Goal: Task Accomplishment & Management: Manage account settings

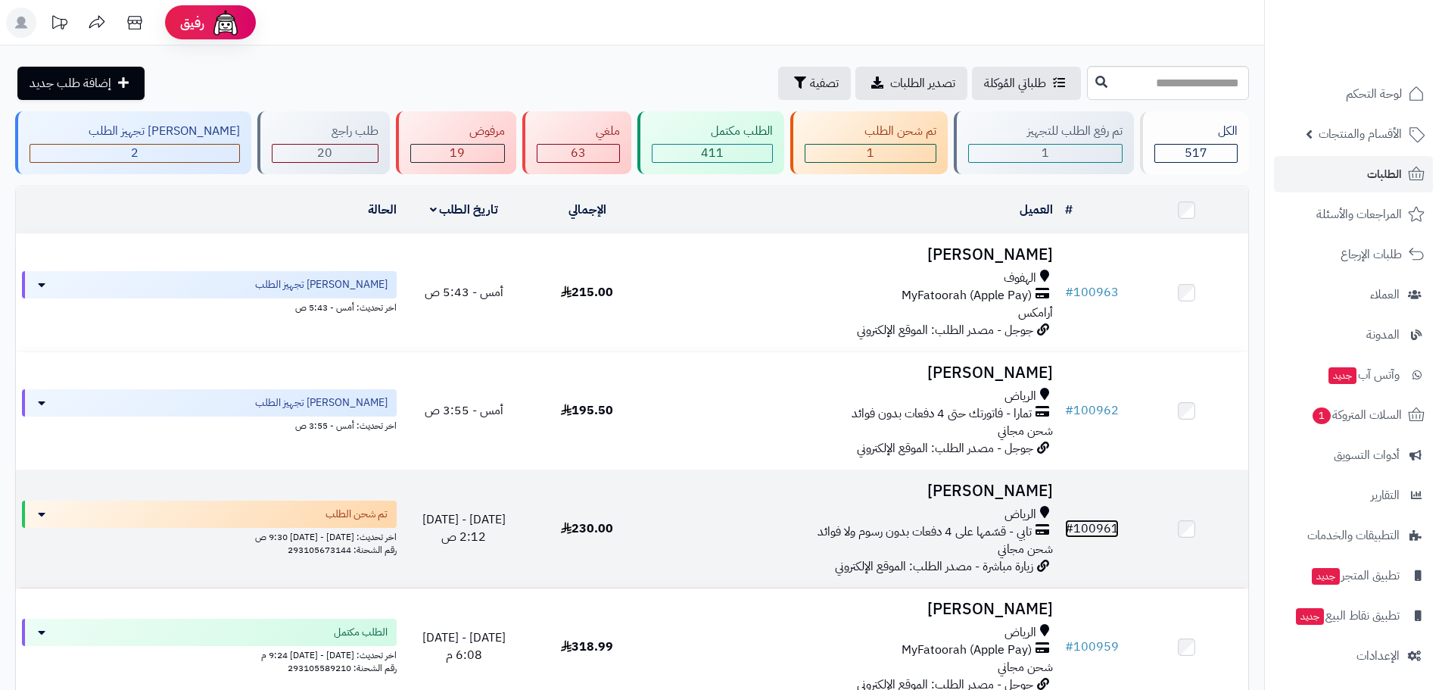
click at [1101, 529] on link "# 100961" at bounding box center [1092, 528] width 54 height 18
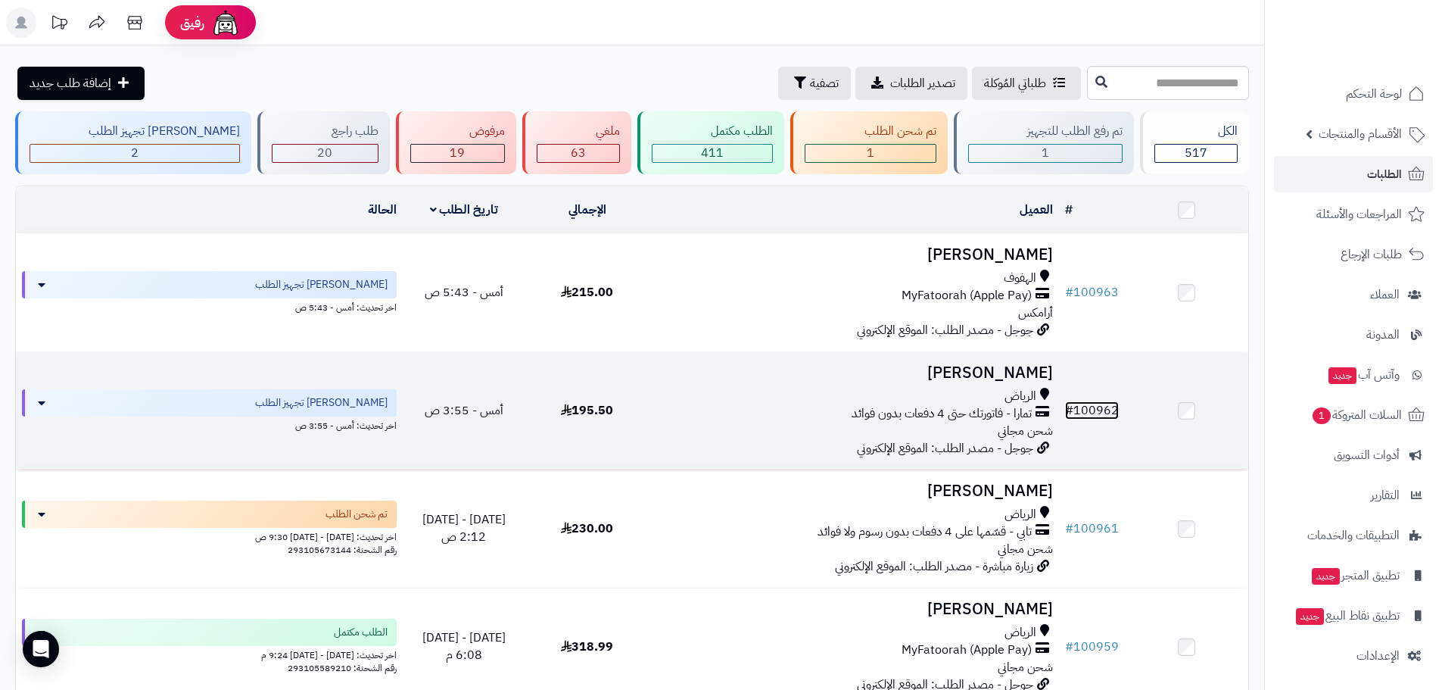
click at [1098, 401] on link "# 100962" at bounding box center [1092, 410] width 54 height 18
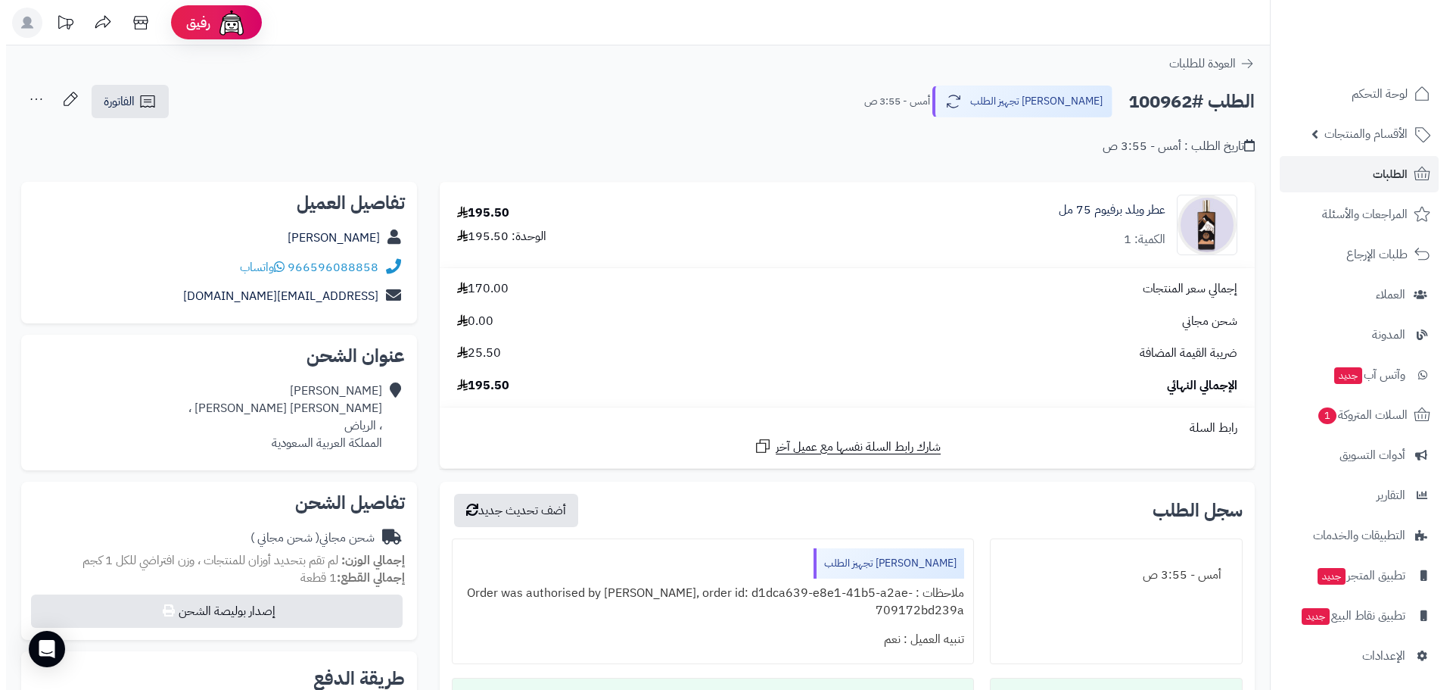
scroll to position [176, 0]
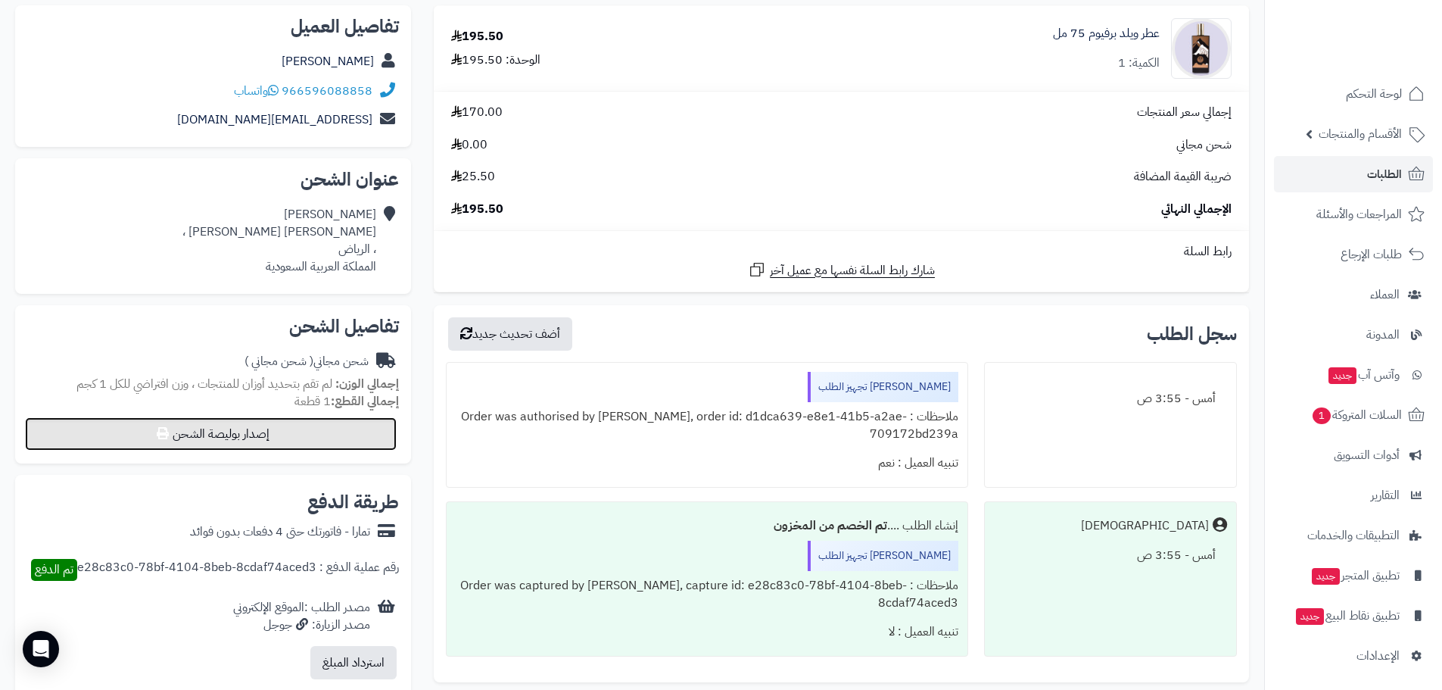
click at [251, 436] on button "إصدار بوليصة الشحن" at bounding box center [211, 433] width 372 height 33
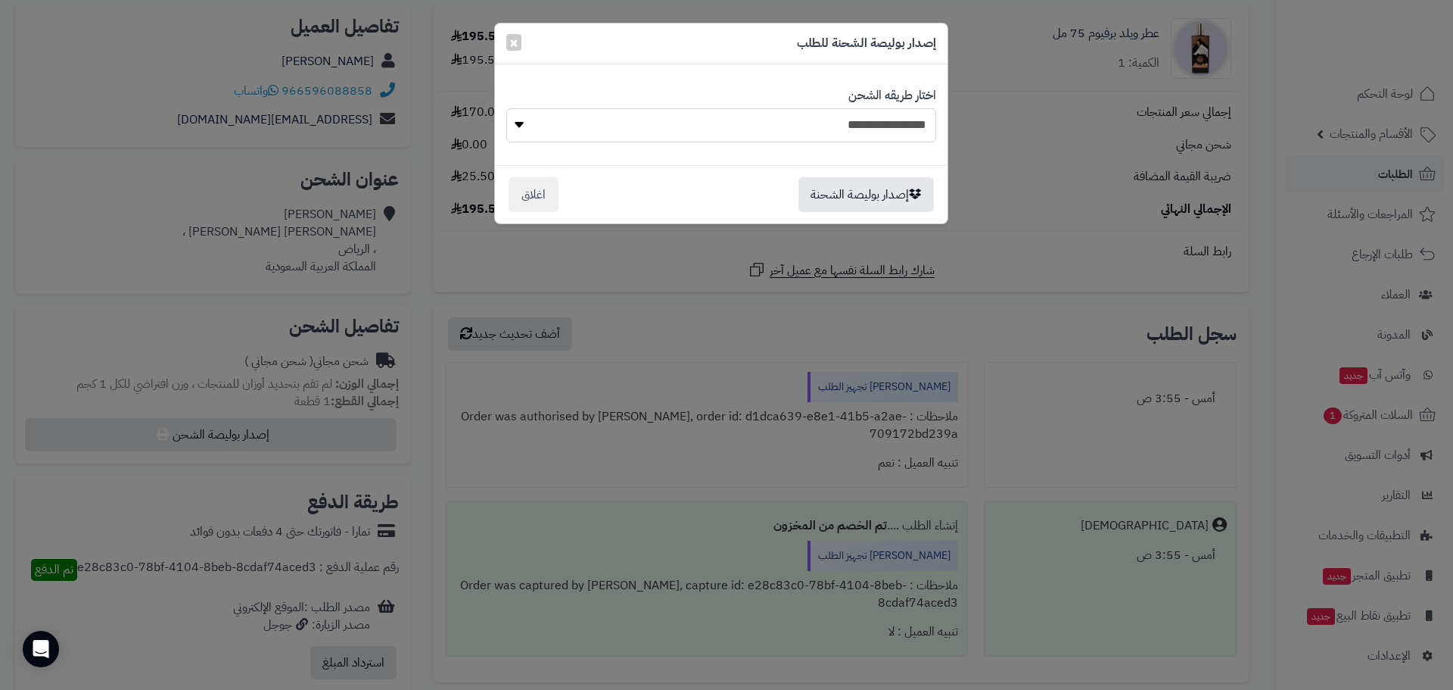
drag, startPoint x: 752, startPoint y: 117, endPoint x: 768, endPoint y: 126, distance: 19.3
click at [752, 117] on select "**********" at bounding box center [721, 125] width 430 height 34
select select "****"
click at [506, 108] on select "**********" at bounding box center [721, 125] width 430 height 34
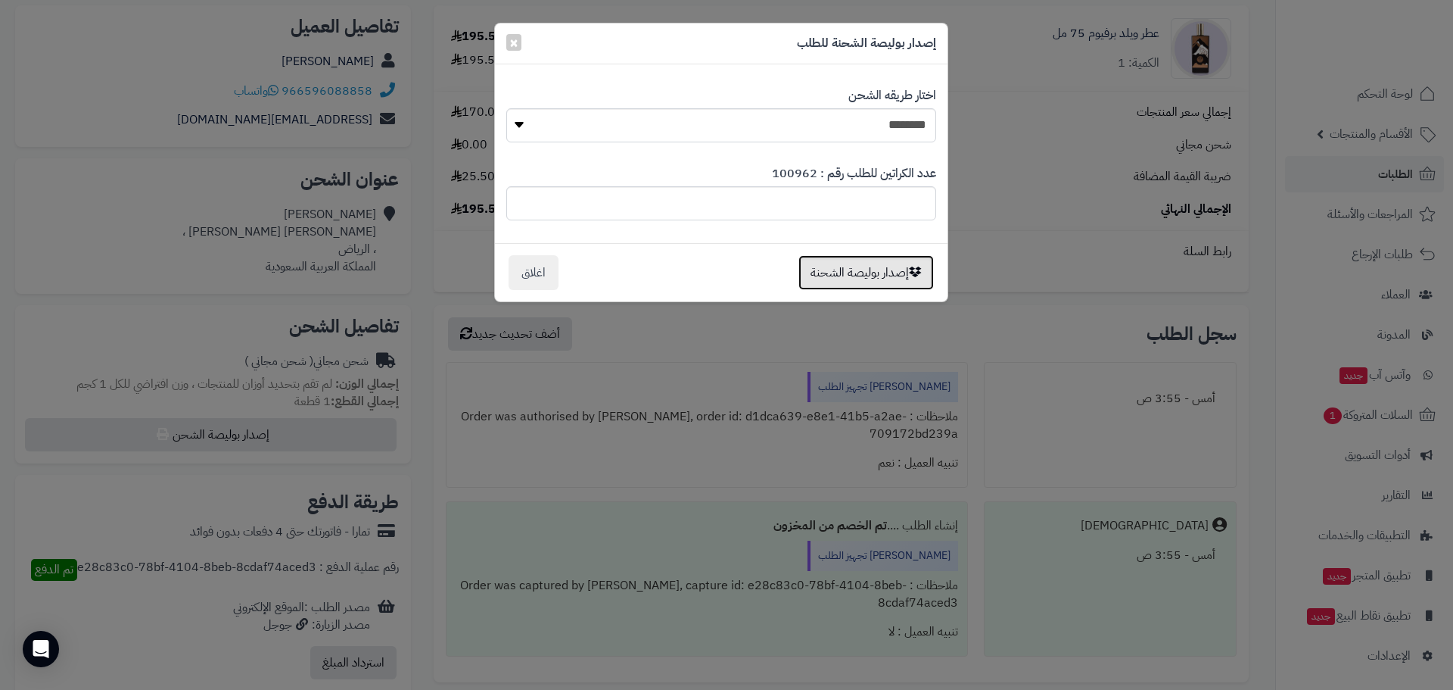
click at [864, 272] on button "إصدار بوليصة الشحنة" at bounding box center [866, 272] width 135 height 35
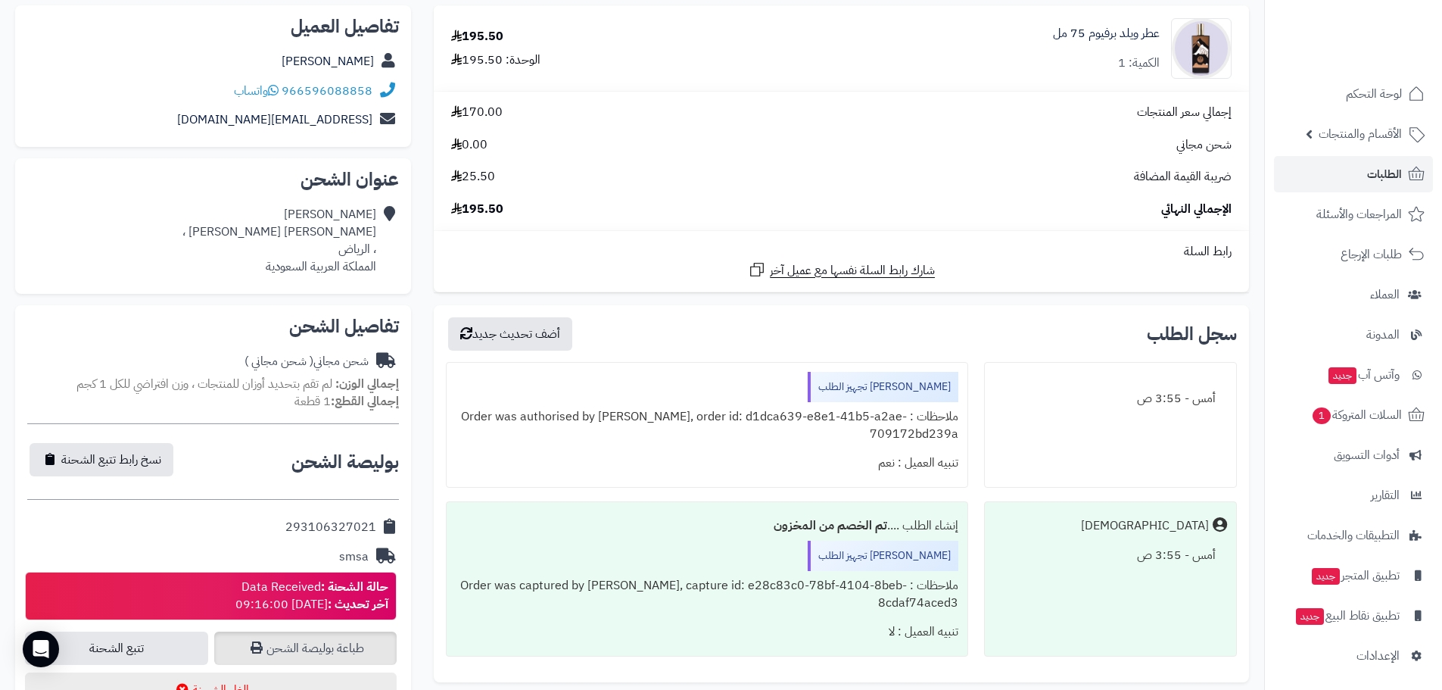
scroll to position [353, 0]
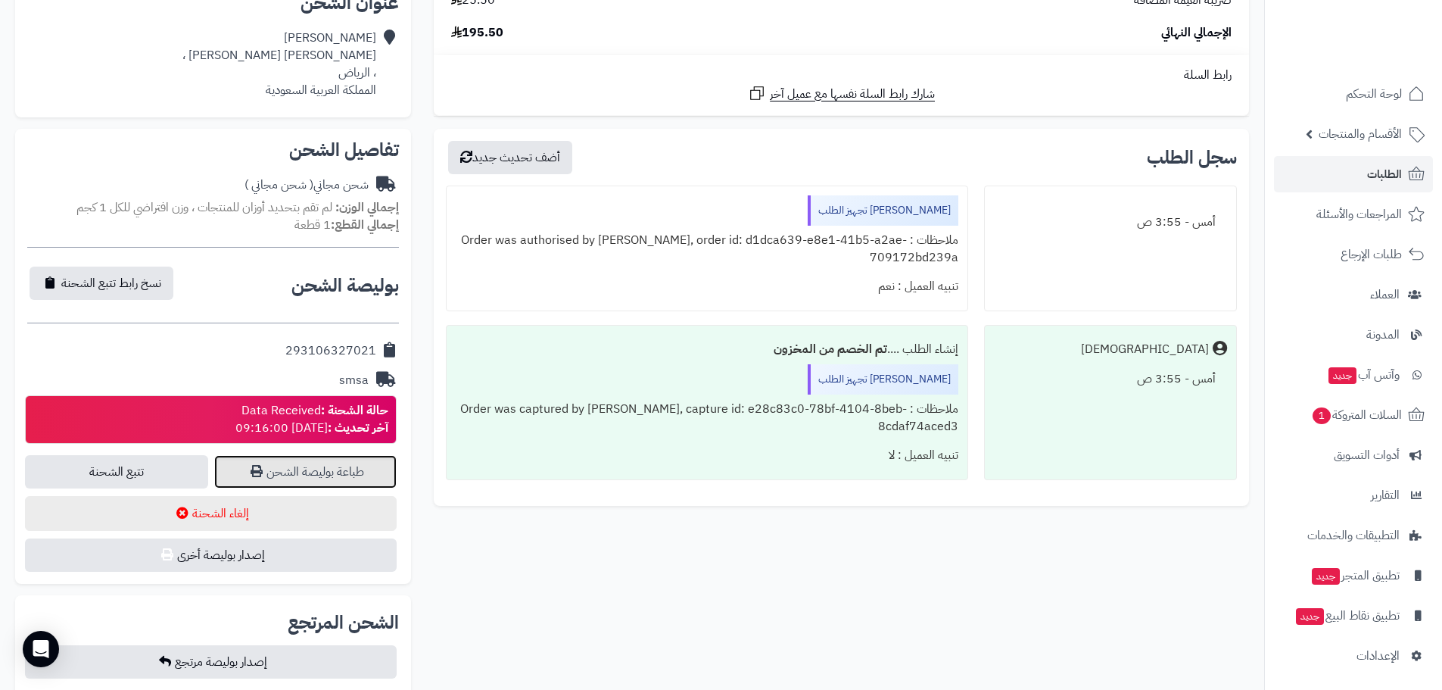
click at [314, 466] on link "طباعة بوليصة الشحن" at bounding box center [305, 471] width 183 height 33
click at [1368, 181] on span "الطلبات" at bounding box center [1384, 173] width 35 height 21
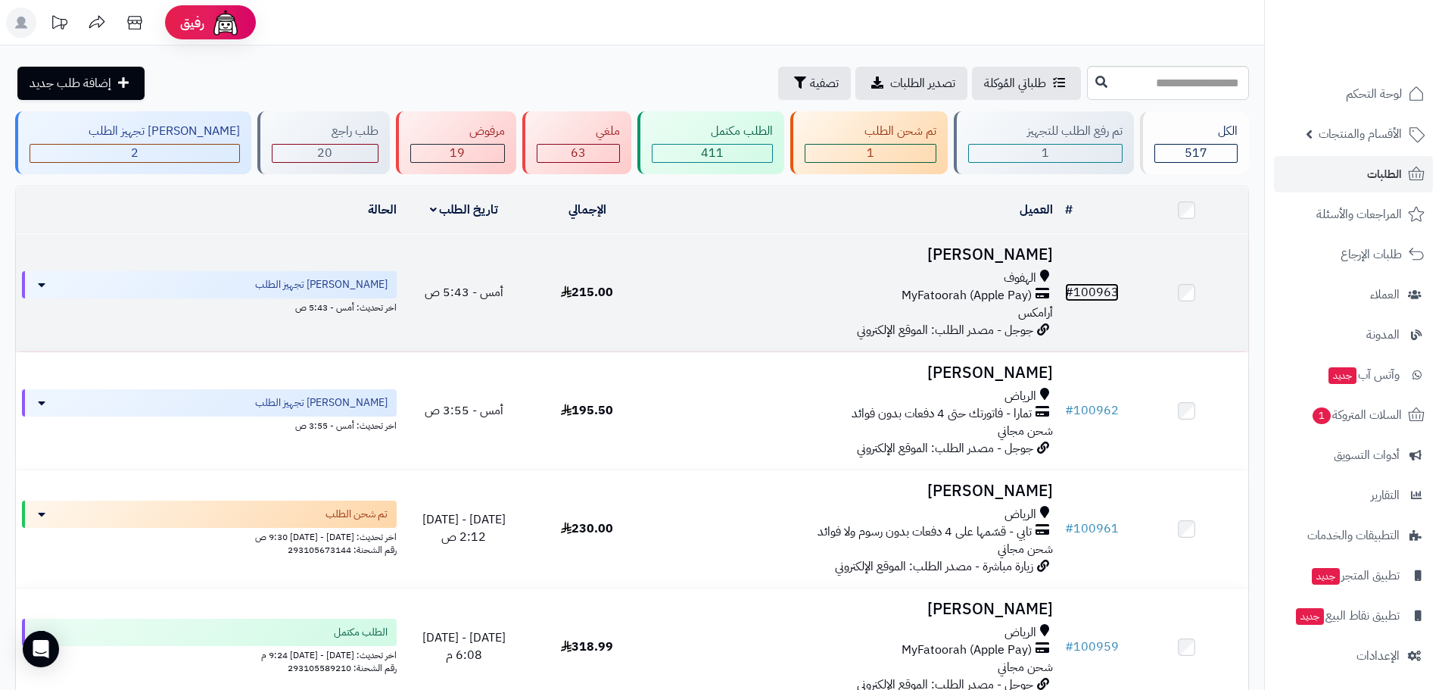
click at [1084, 290] on link "# 100963" at bounding box center [1092, 292] width 54 height 18
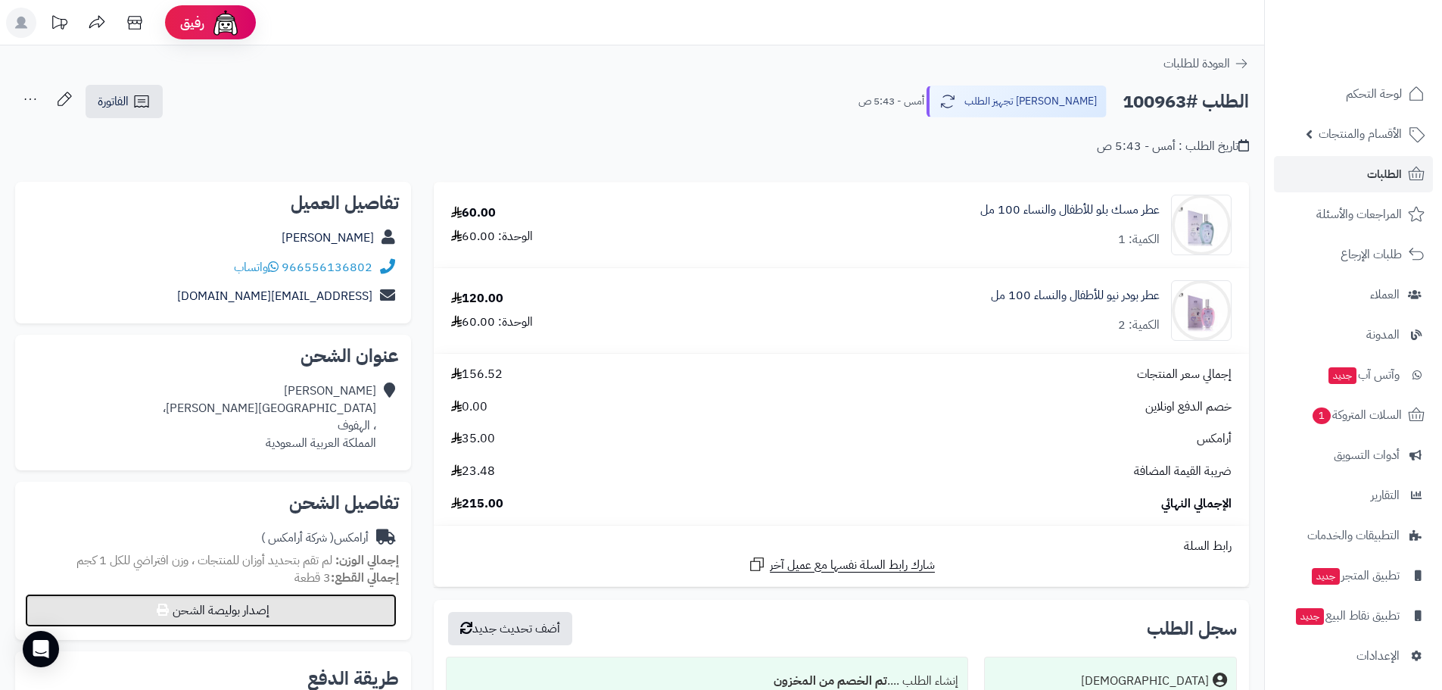
click at [276, 603] on button "إصدار بوليصة الشحن" at bounding box center [211, 609] width 372 height 33
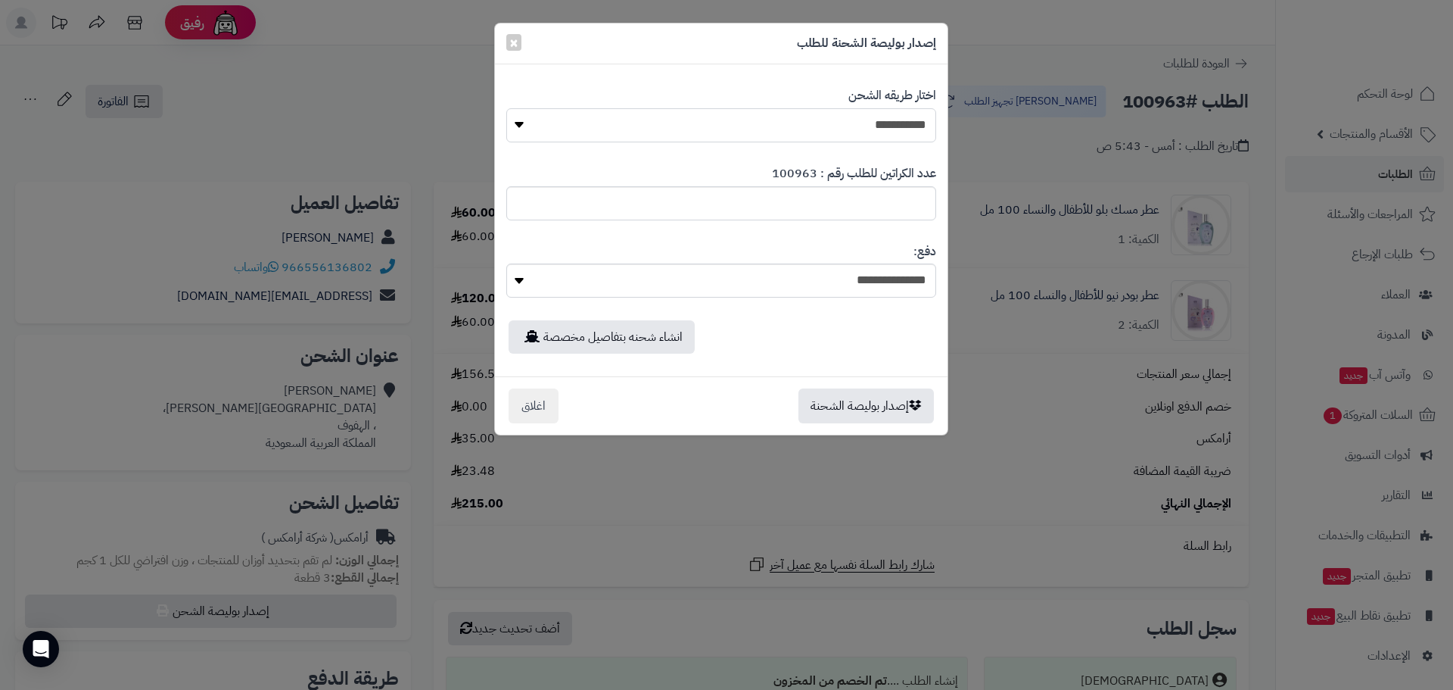
click at [878, 133] on select "**********" at bounding box center [721, 125] width 430 height 34
select select "****"
click at [506, 108] on select "**********" at bounding box center [721, 125] width 430 height 34
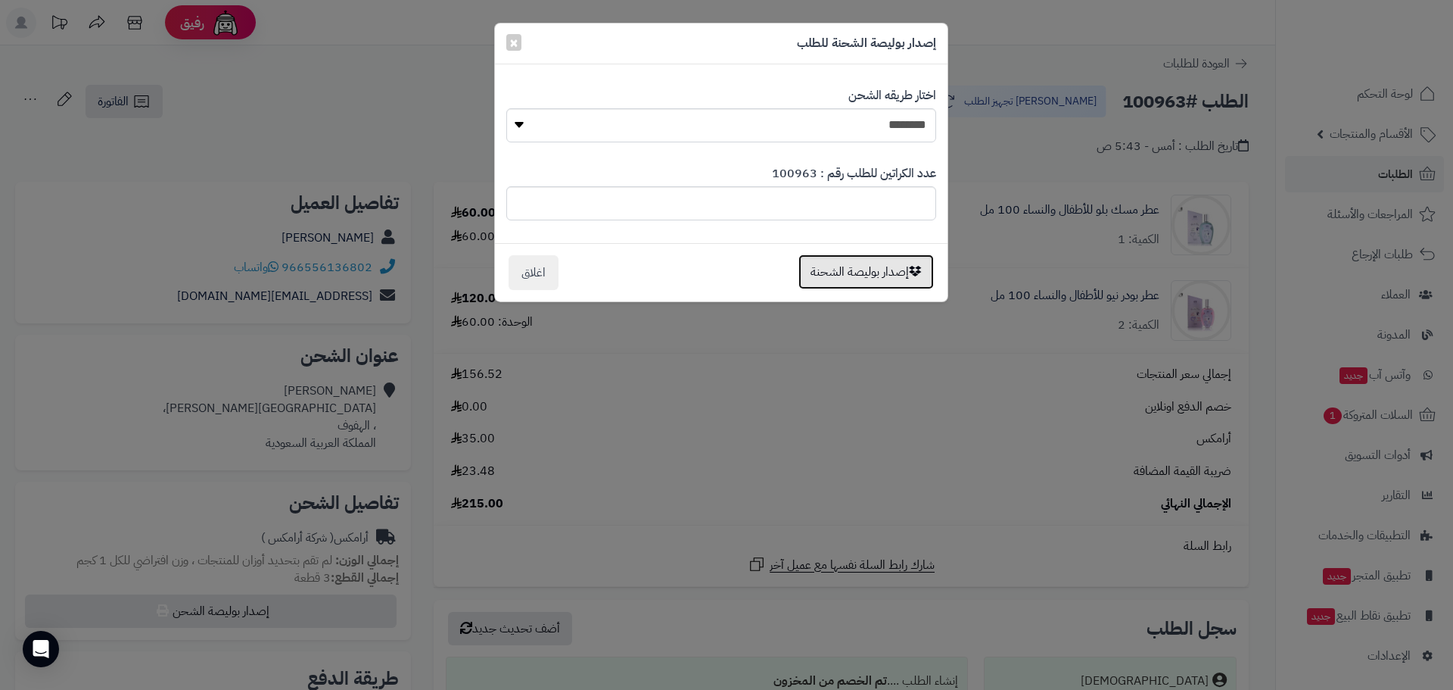
click at [837, 278] on button "إصدار بوليصة الشحنة" at bounding box center [866, 271] width 135 height 35
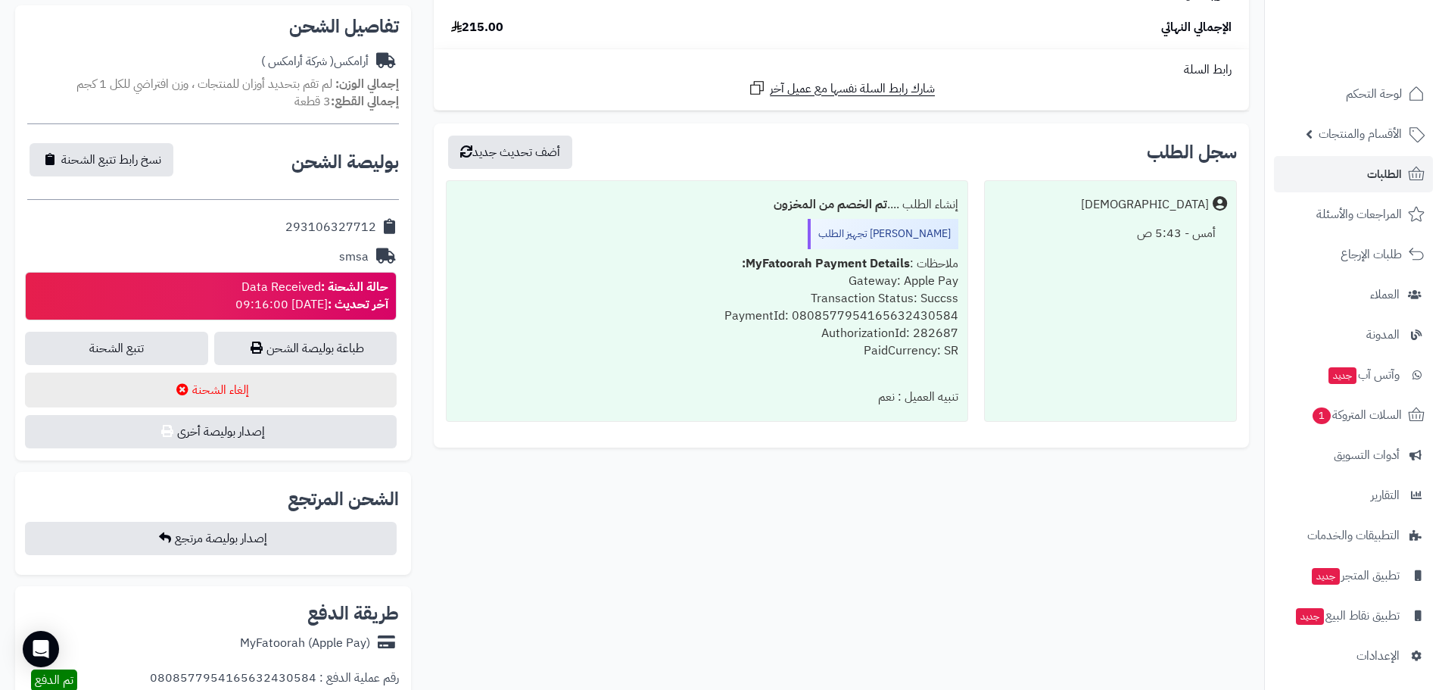
scroll to position [706, 0]
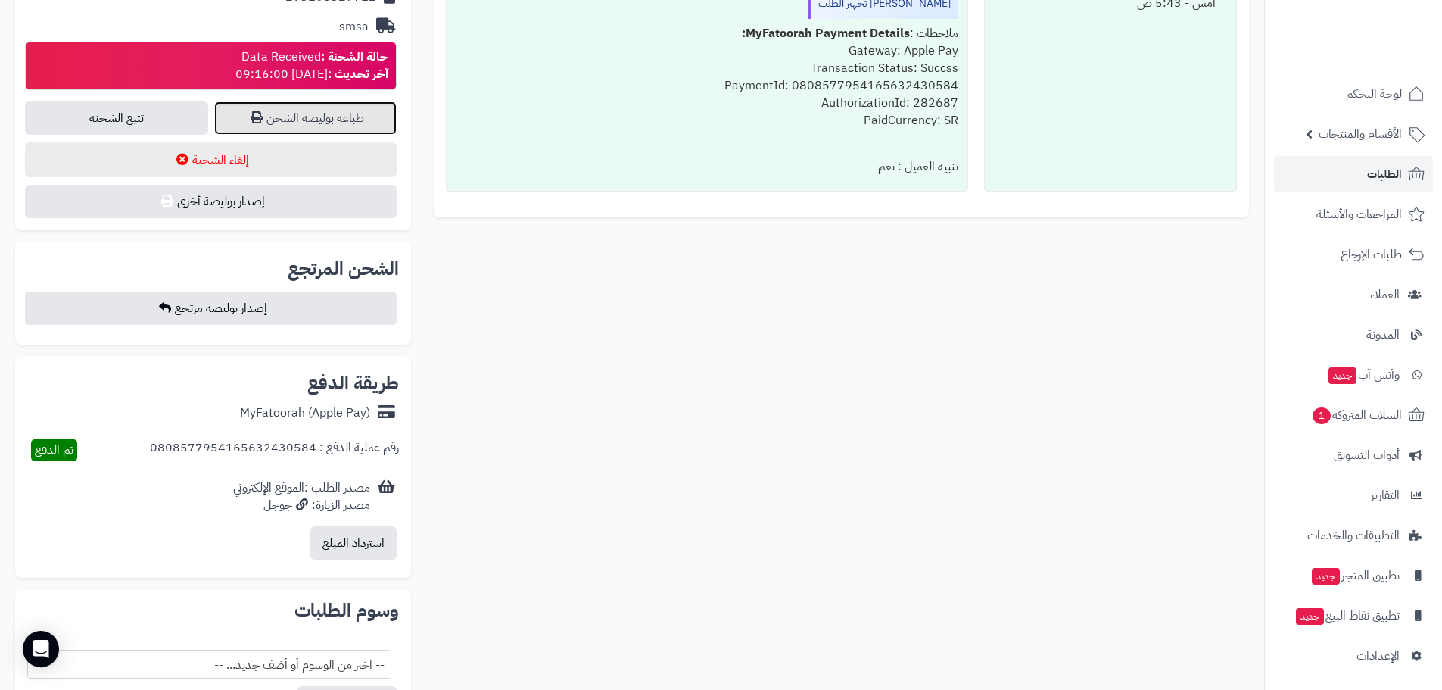
click at [320, 123] on link "طباعة بوليصة الشحن" at bounding box center [305, 117] width 183 height 33
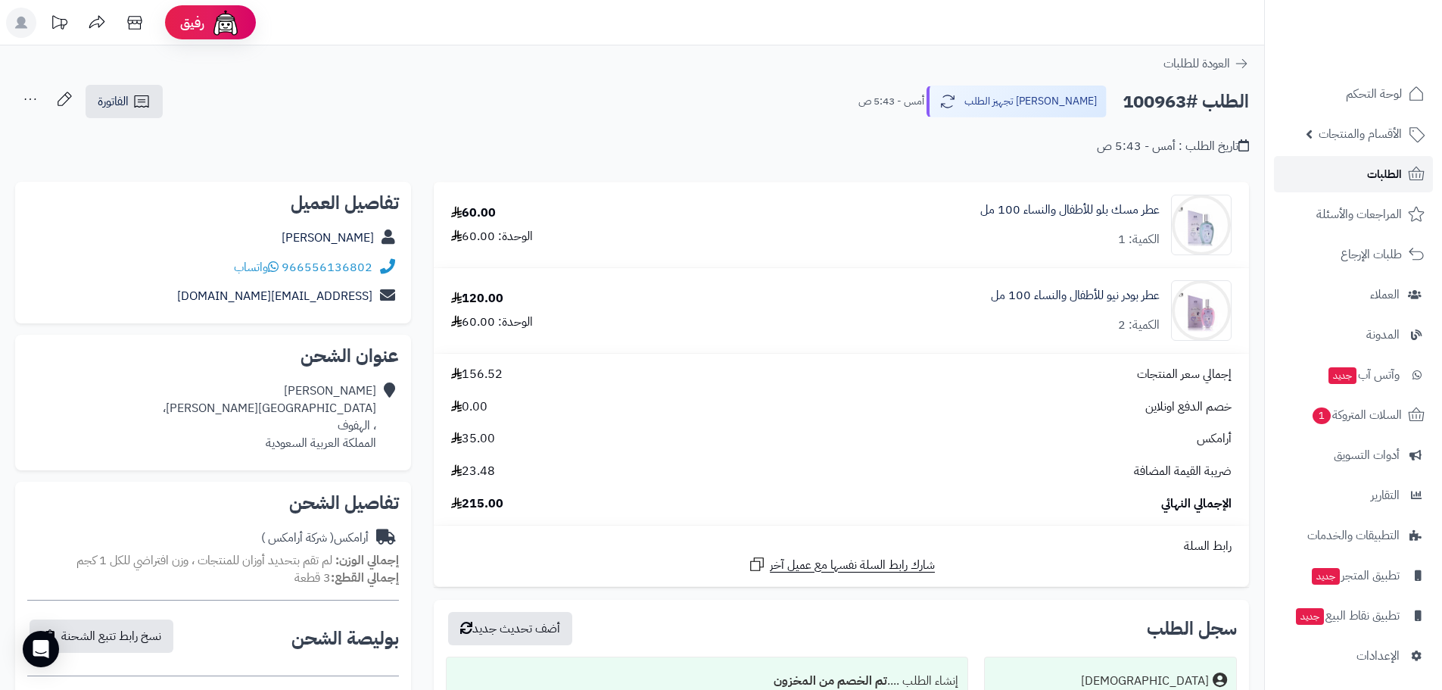
click at [1374, 182] on span "الطلبات" at bounding box center [1384, 173] width 35 height 21
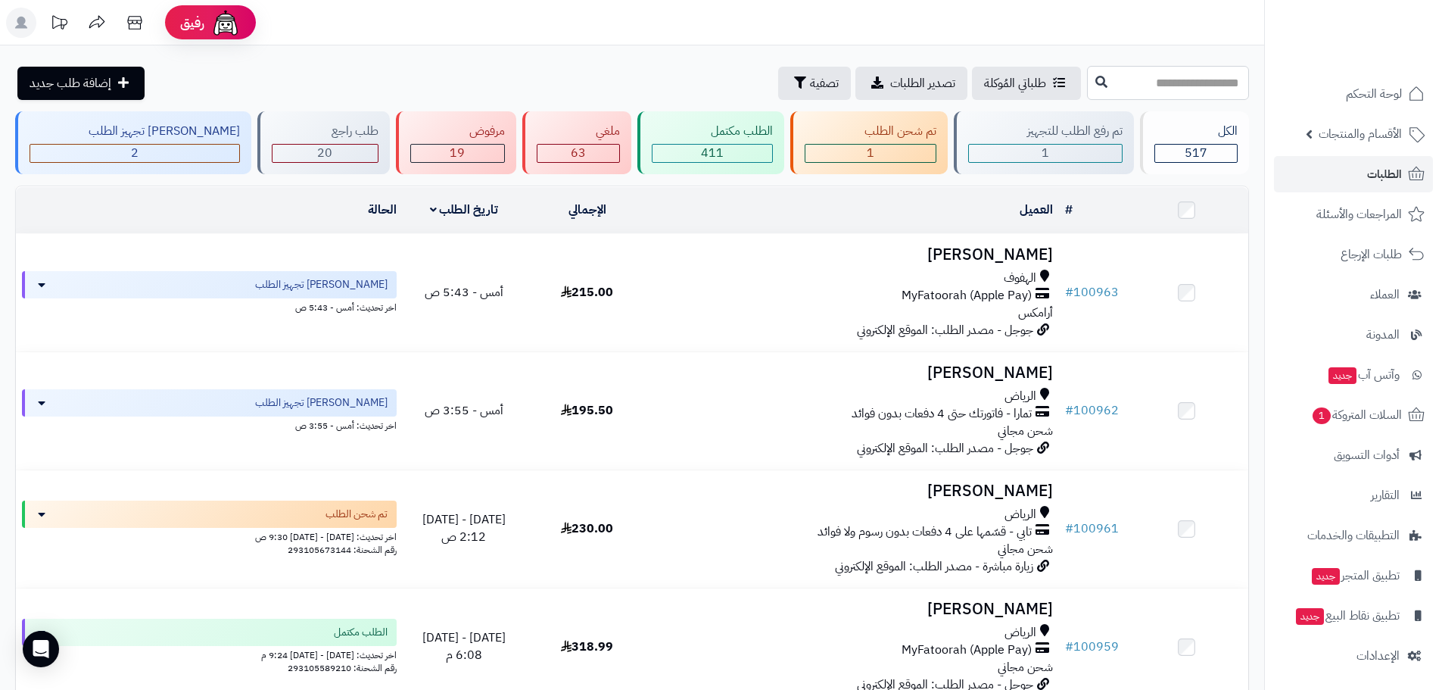
click at [1156, 76] on input "text" at bounding box center [1168, 83] width 162 height 34
click at [1156, 76] on input "******" at bounding box center [1168, 83] width 162 height 34
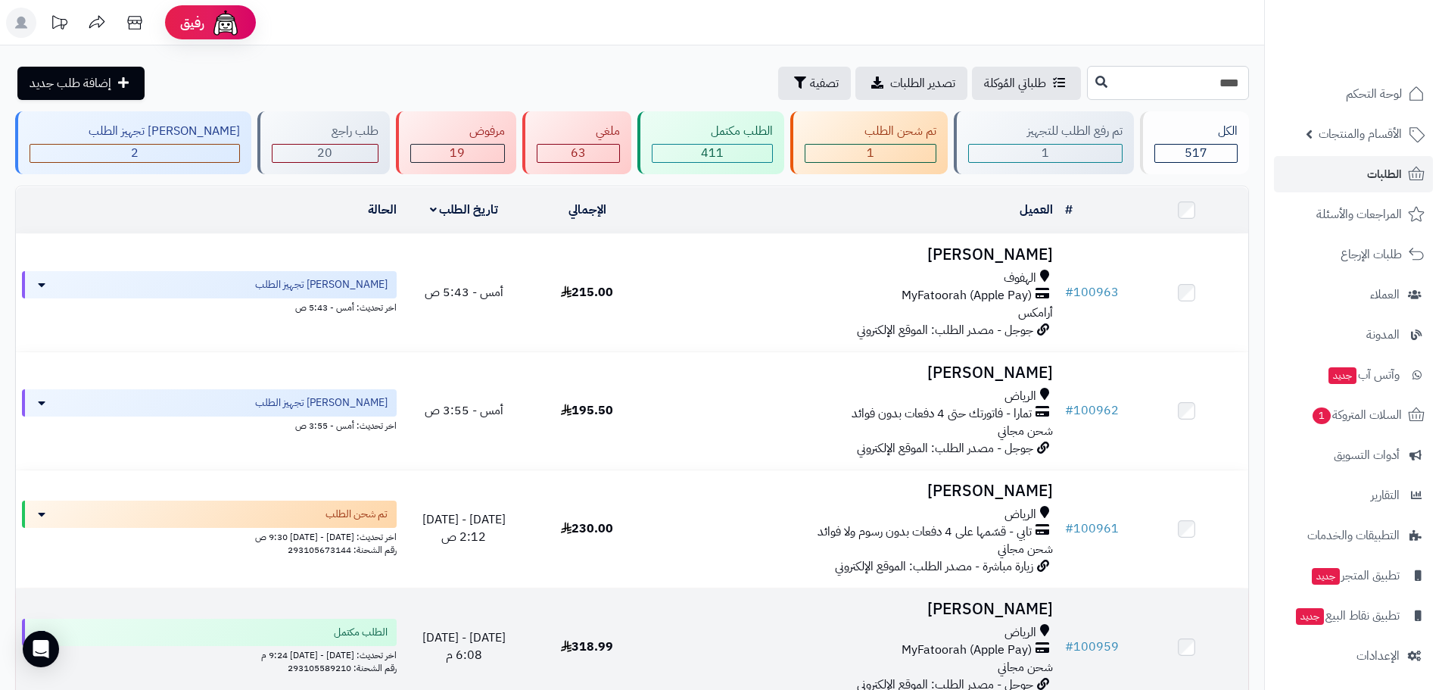
type input "****"
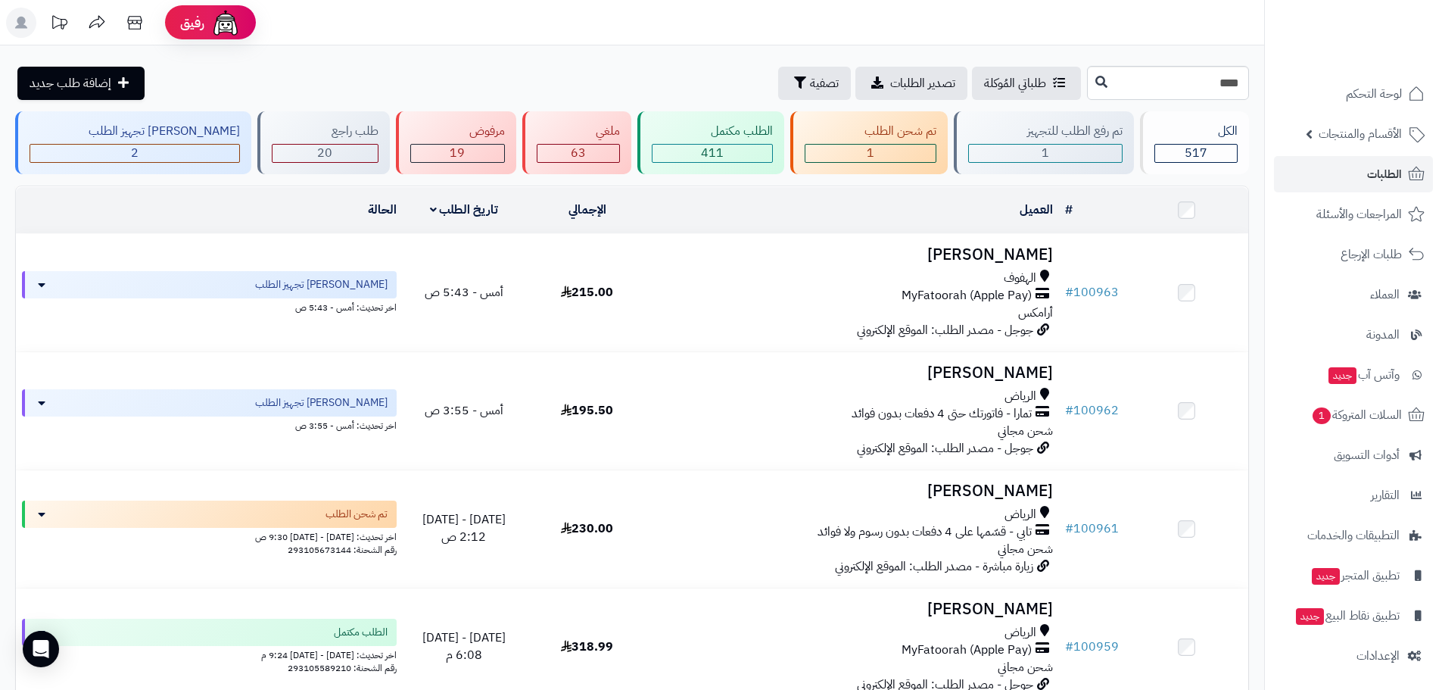
click at [1216, 30] on header "رفيق ! الطلبات معالجة مكتمل إرجاع المنتجات العملاء المتواجدون الان 708 عملاء من…" at bounding box center [721, 22] width 1442 height 45
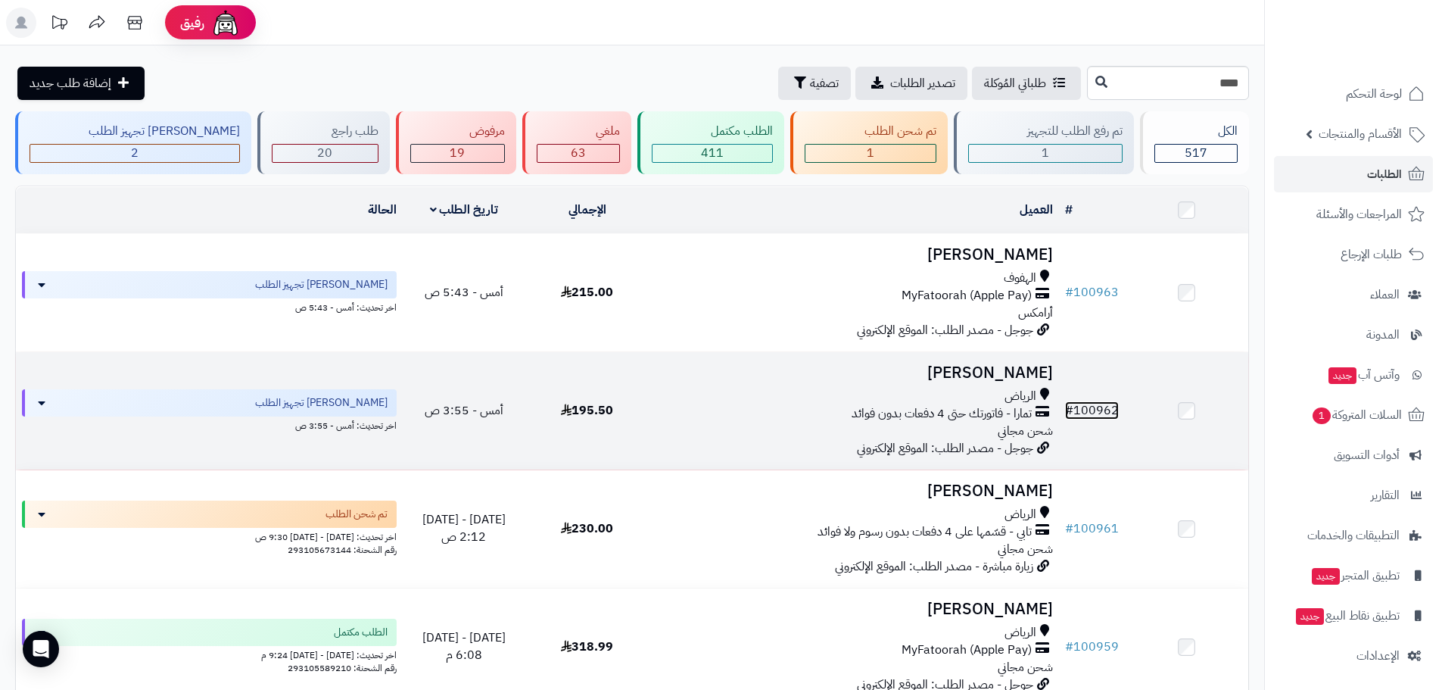
click at [1084, 403] on link "# 100962" at bounding box center [1092, 410] width 54 height 18
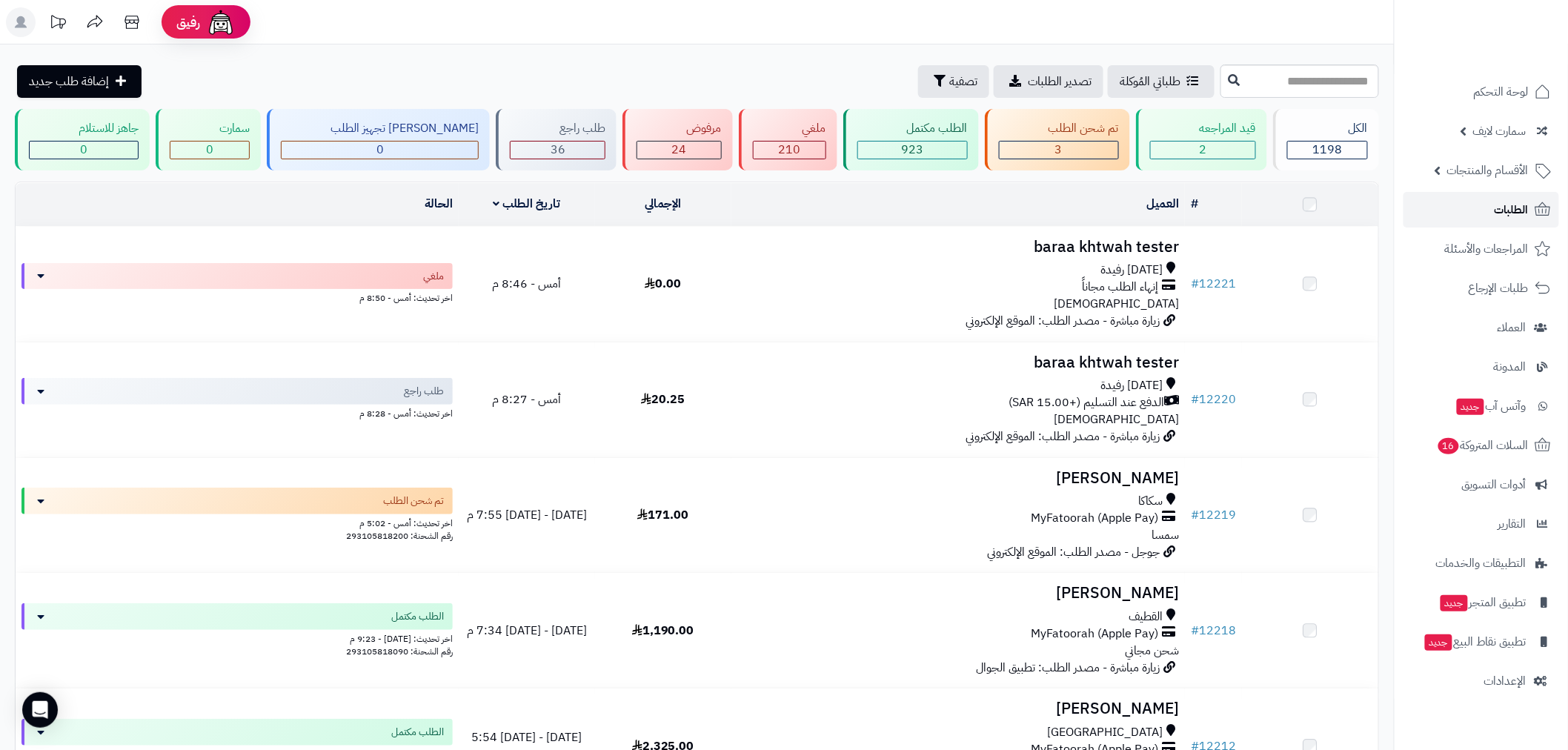
drag, startPoint x: 0, startPoint y: 0, endPoint x: 1519, endPoint y: 210, distance: 1533.4
click at [1519, 210] on span "الطلبات" at bounding box center [1511, 210] width 34 height 21
click at [1483, 197] on link "الطلبات" at bounding box center [1481, 210] width 156 height 35
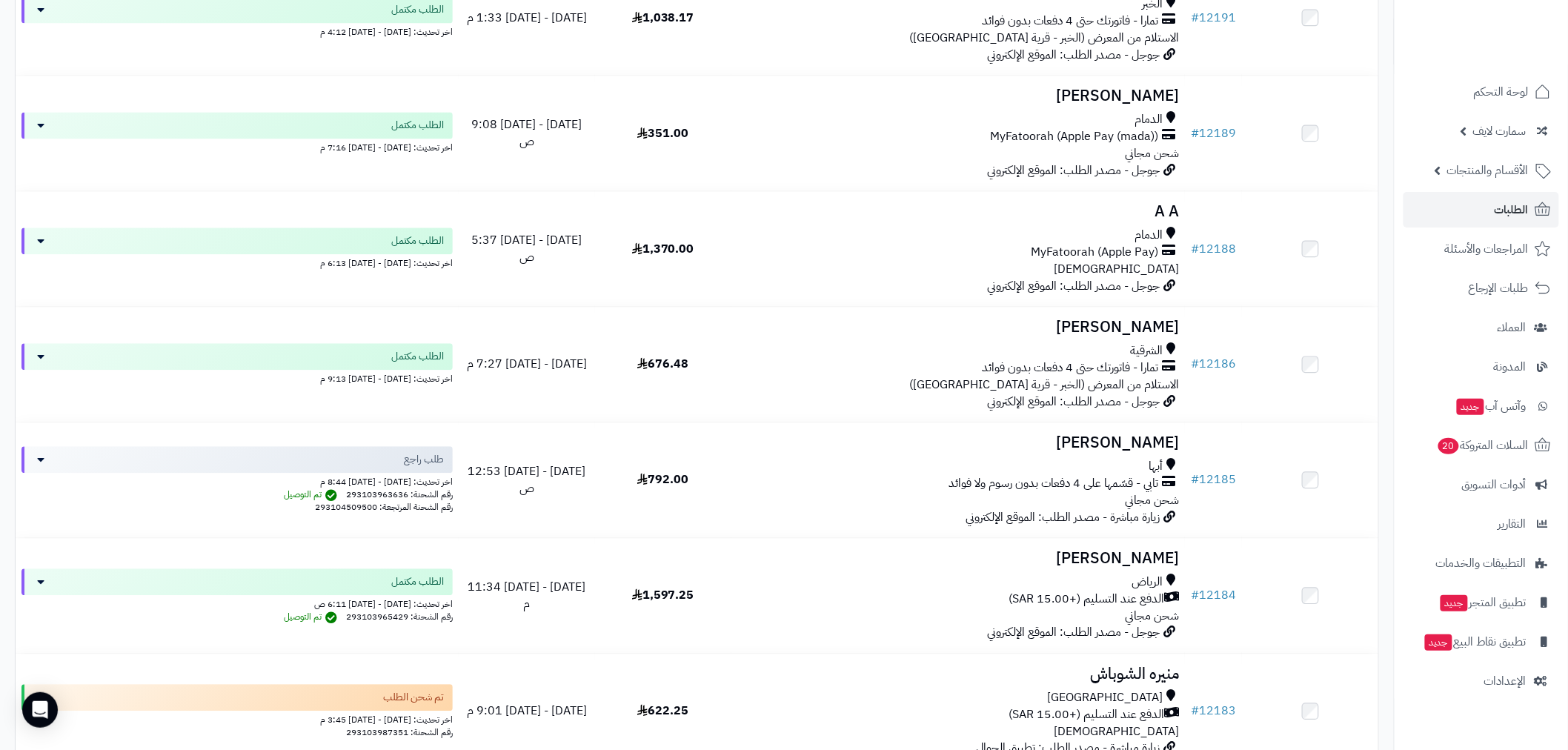
scroll to position [1344, 0]
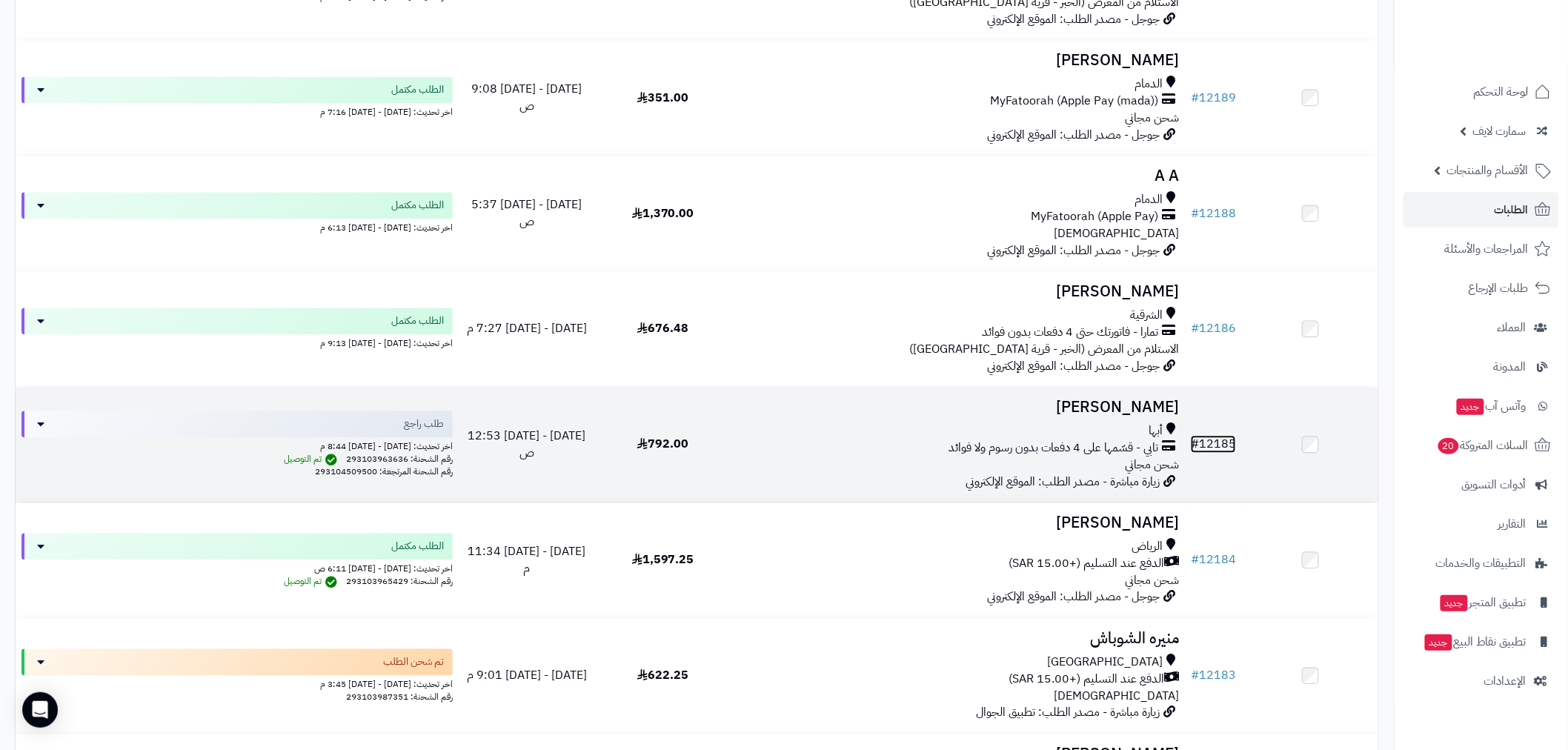
click at [1203, 443] on link "# 12185" at bounding box center [1213, 444] width 45 height 18
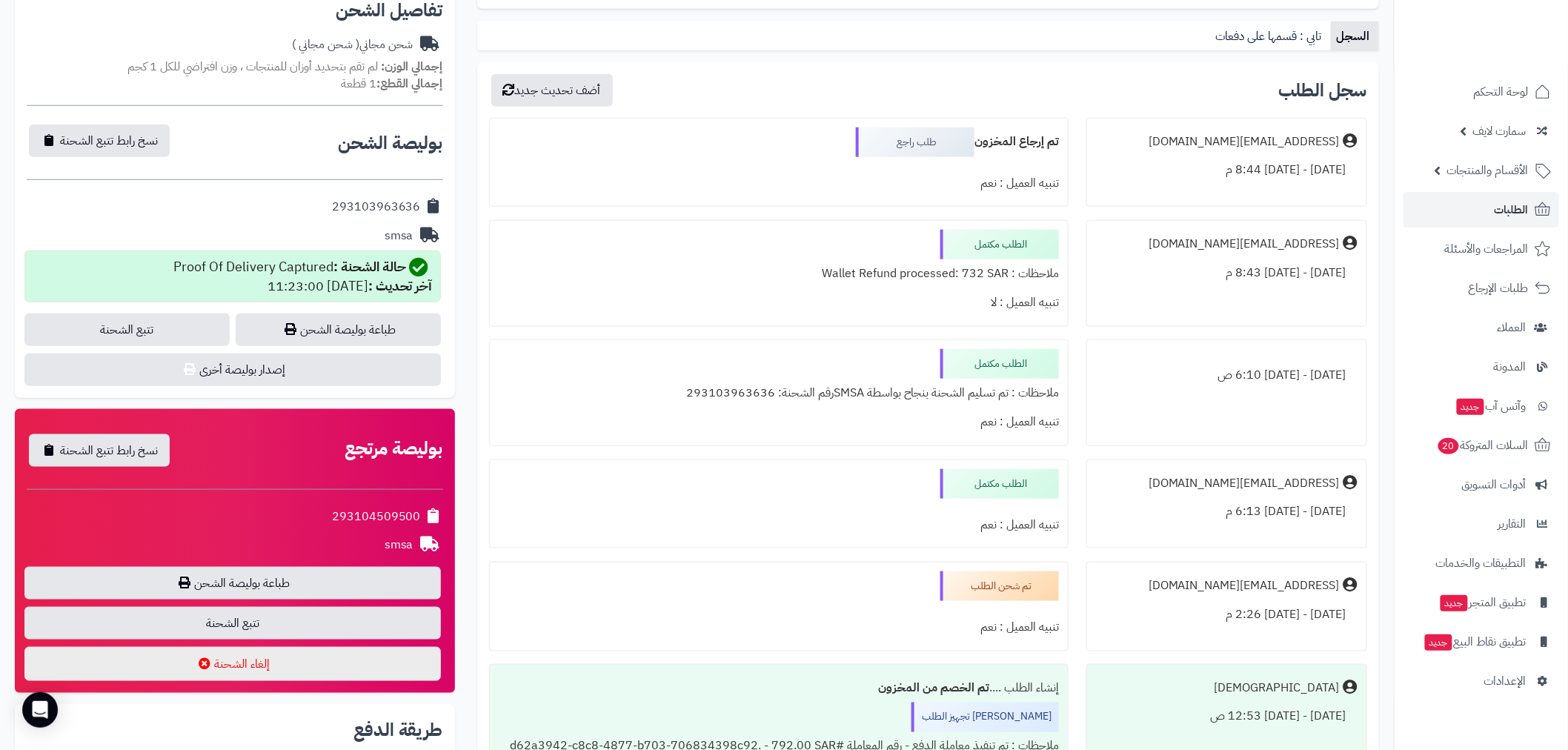
scroll to position [460, 0]
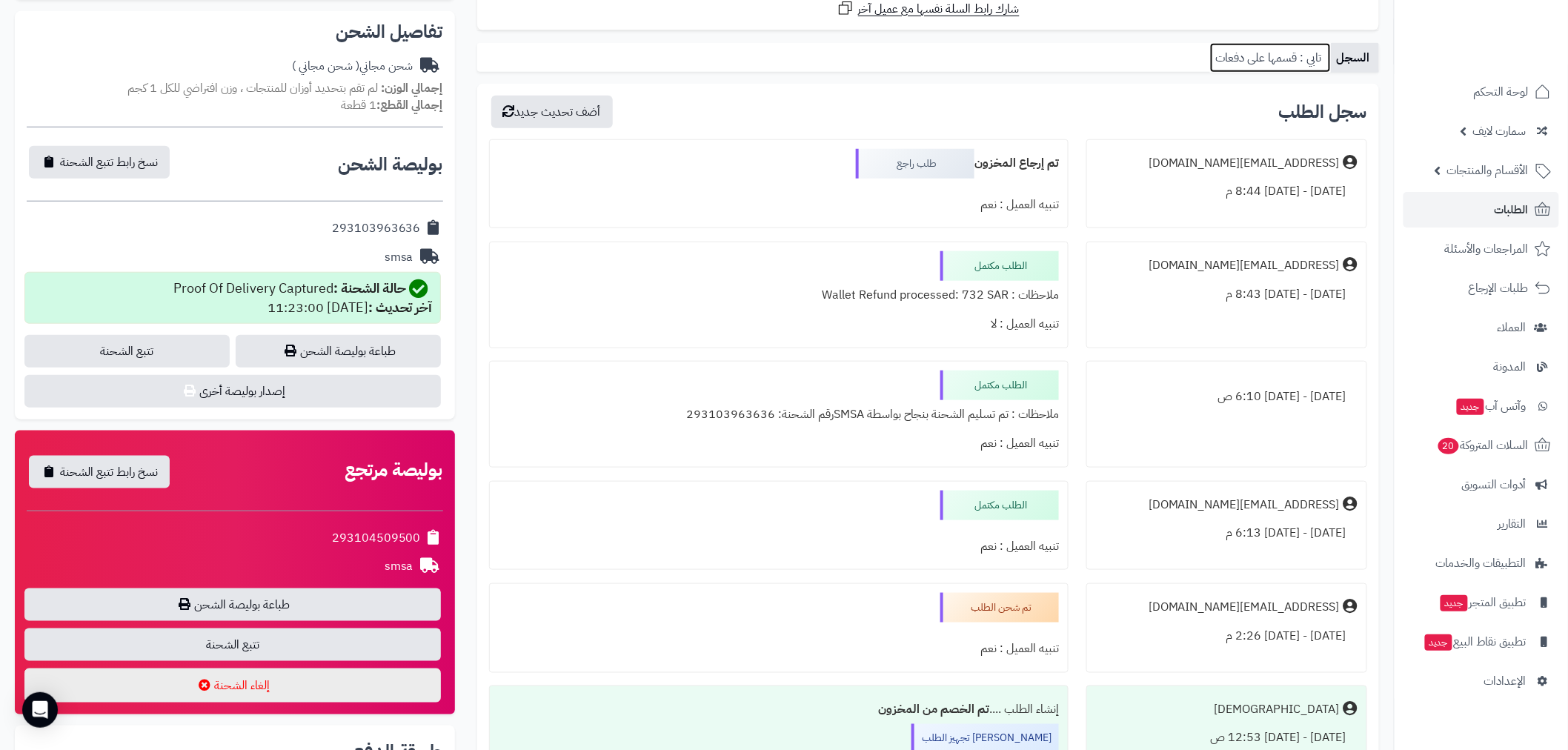
click at [1301, 58] on link "تابي : قسمها على دفعات" at bounding box center [1269, 58] width 120 height 29
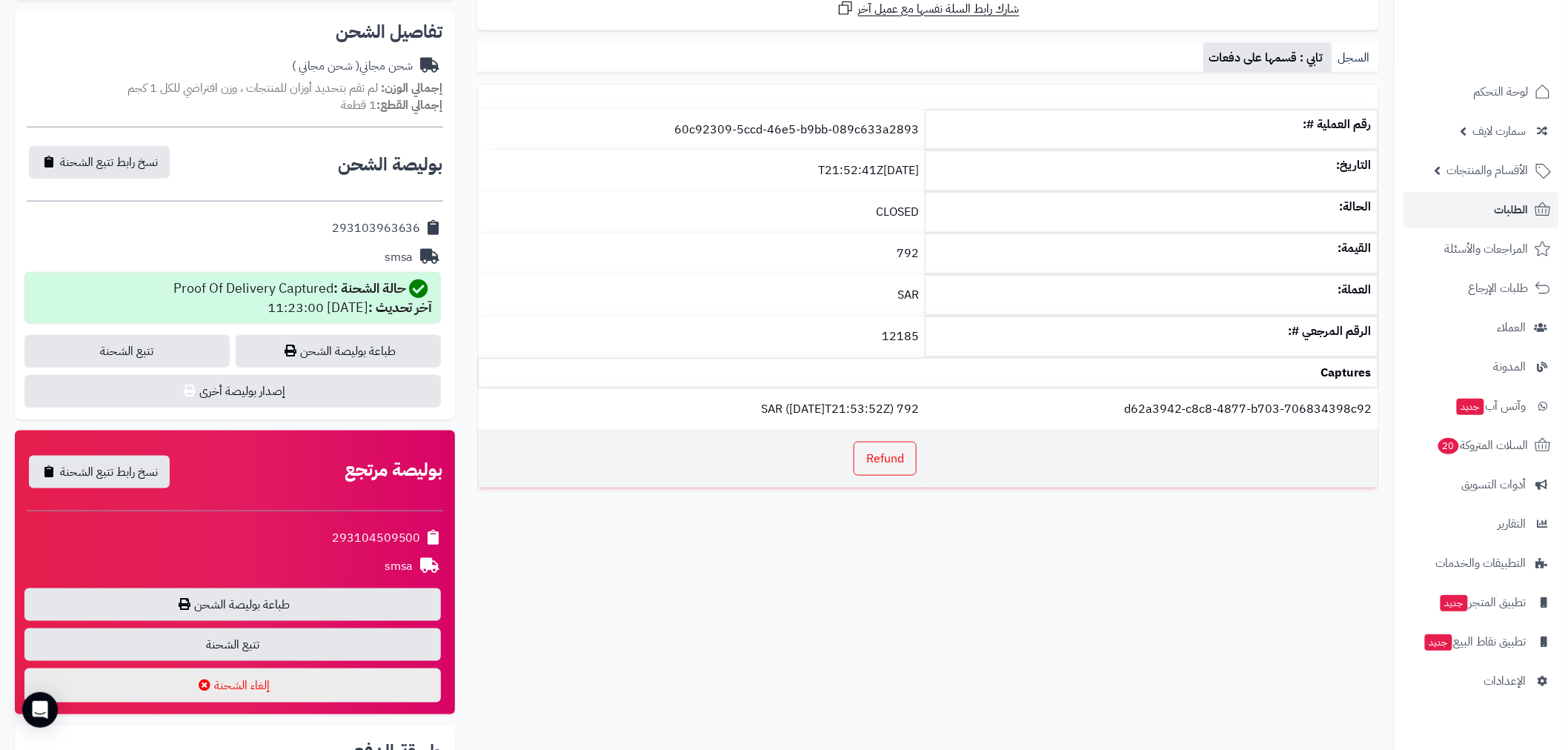
click at [888, 472] on link "Refund" at bounding box center [885, 458] width 63 height 34
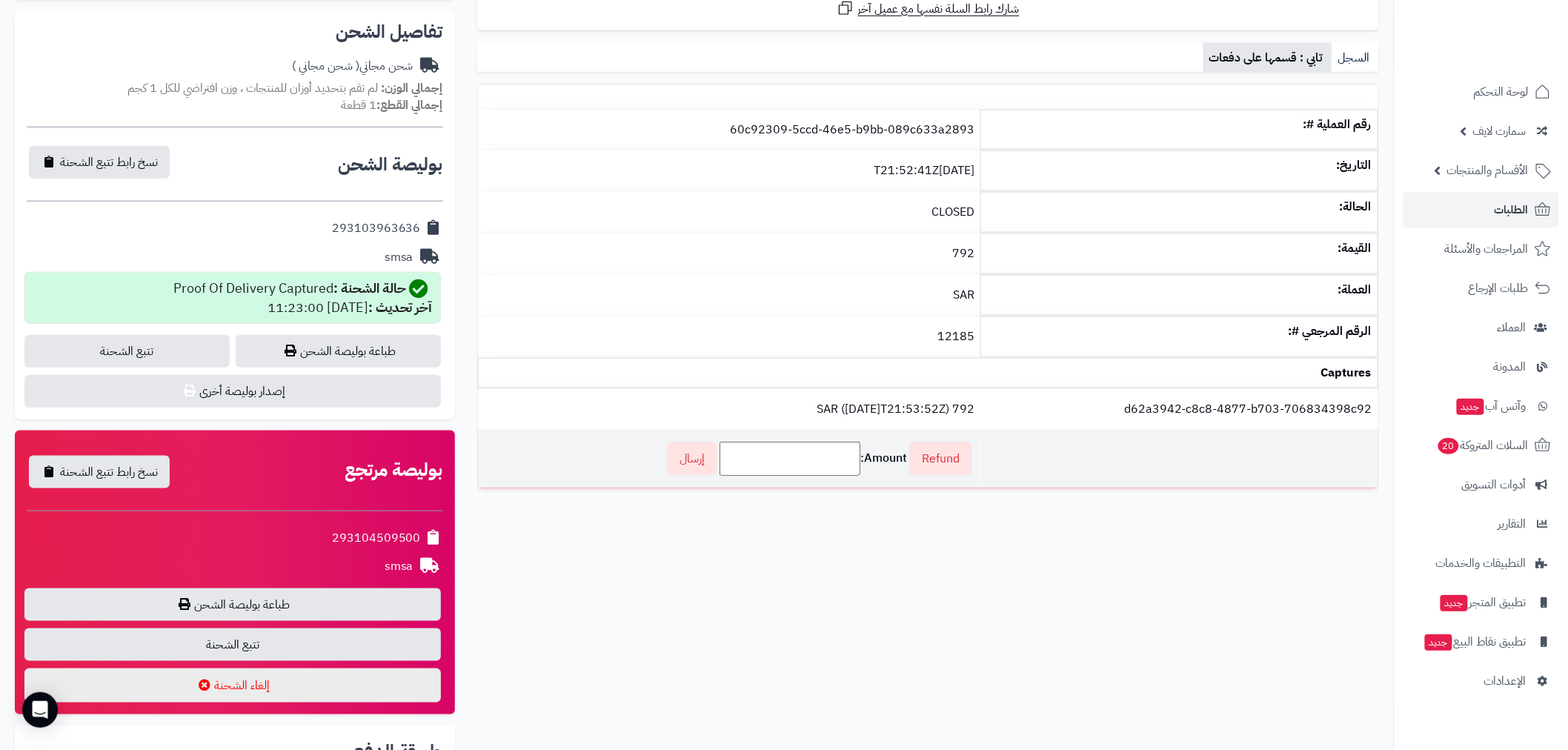
click at [831, 460] on input "Amount:" at bounding box center [790, 458] width 141 height 34
type input "******"
click at [701, 455] on link "إرسال" at bounding box center [691, 458] width 50 height 34
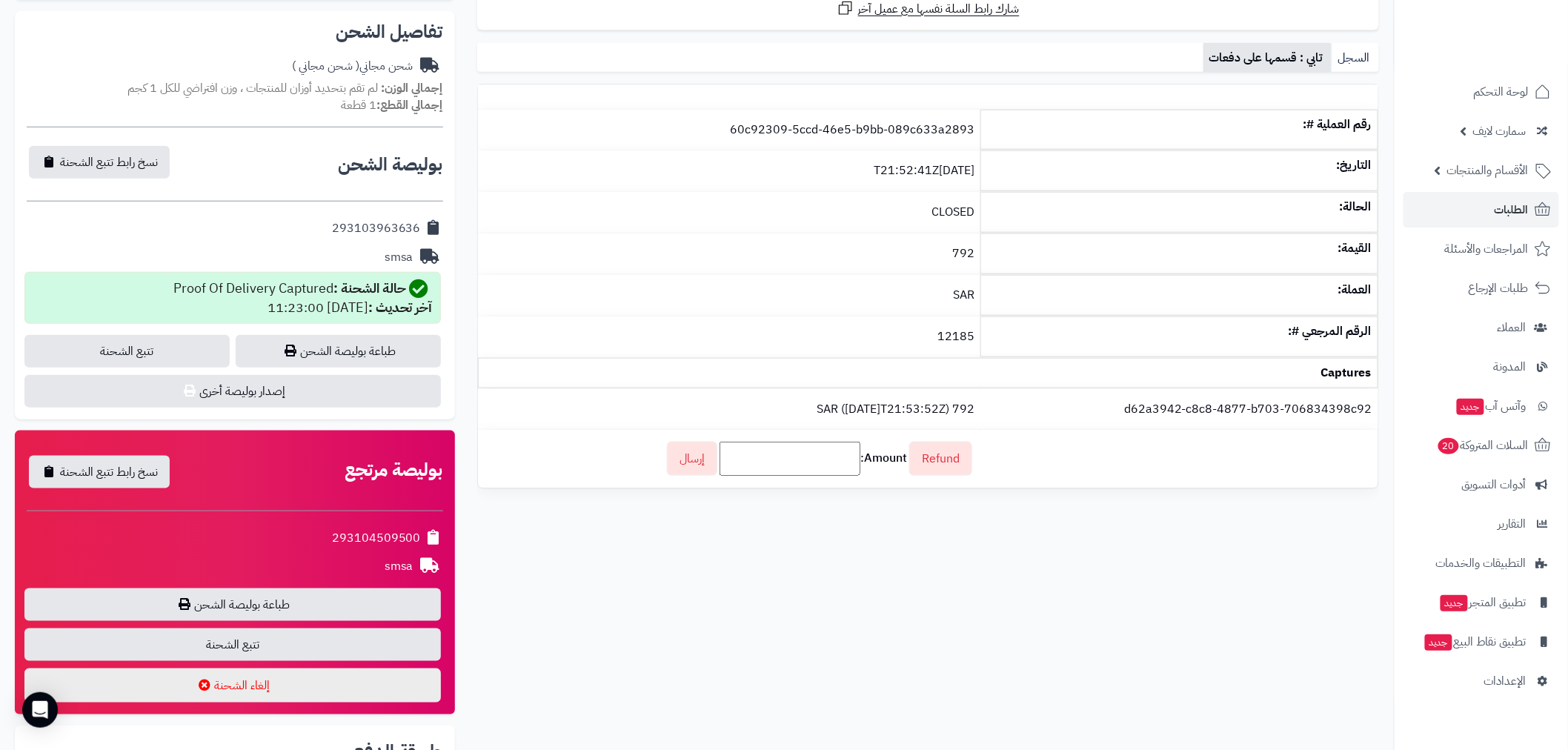
click at [864, 517] on div "**********" at bounding box center [928, 118] width 924 height 802
click at [1357, 60] on link "السجل" at bounding box center [1355, 58] width 47 height 29
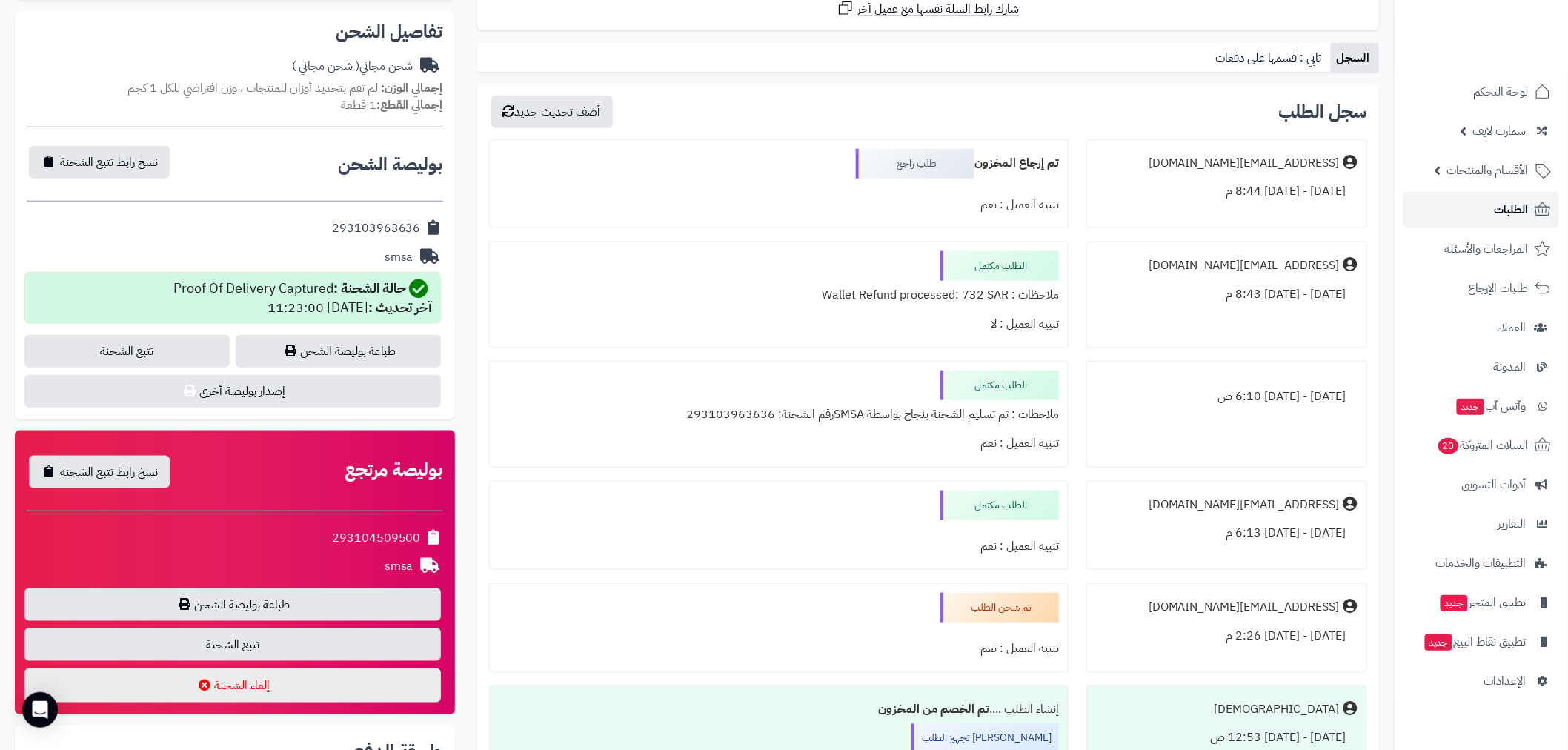
click at [1507, 210] on span "الطلبات" at bounding box center [1511, 210] width 34 height 21
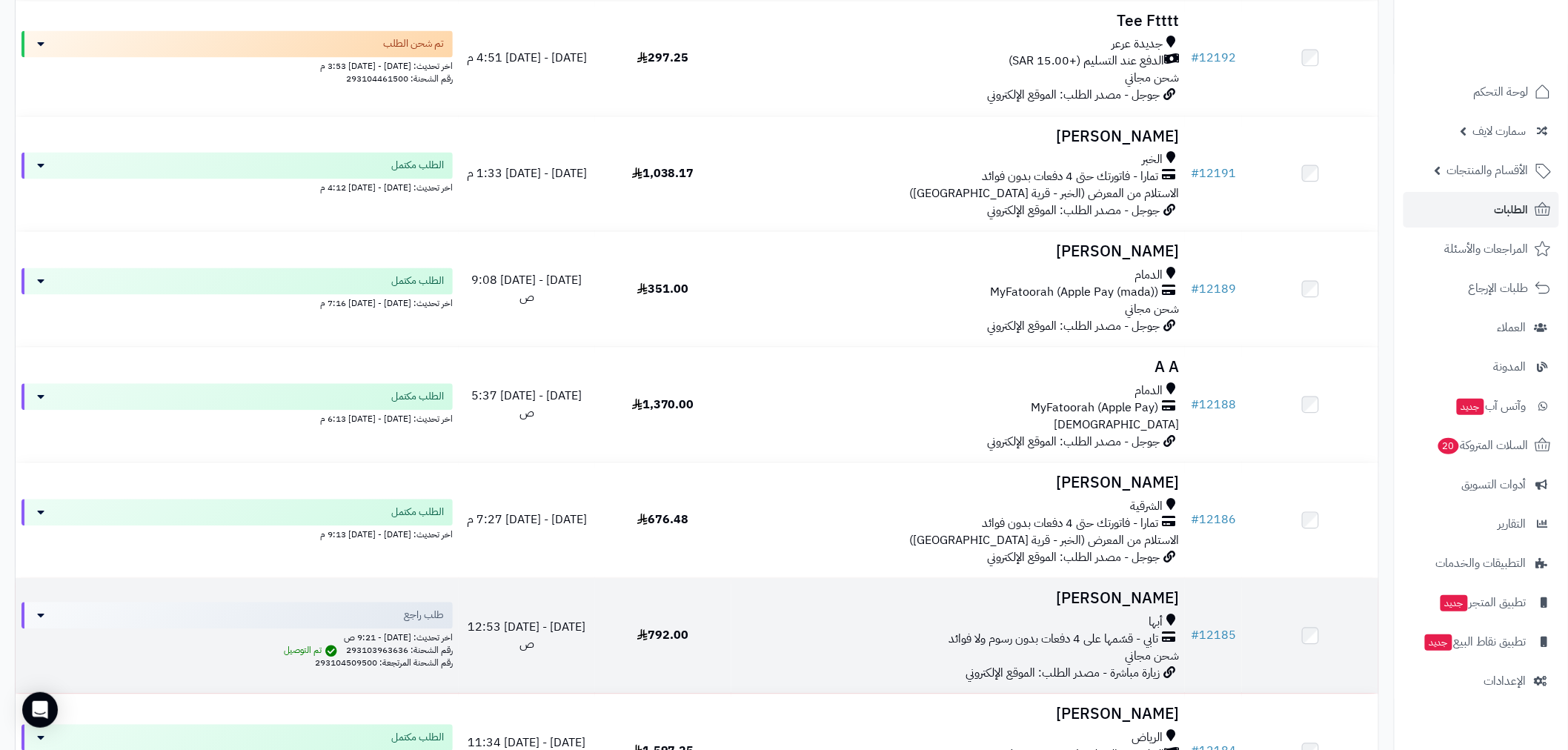
scroll to position [1344, 0]
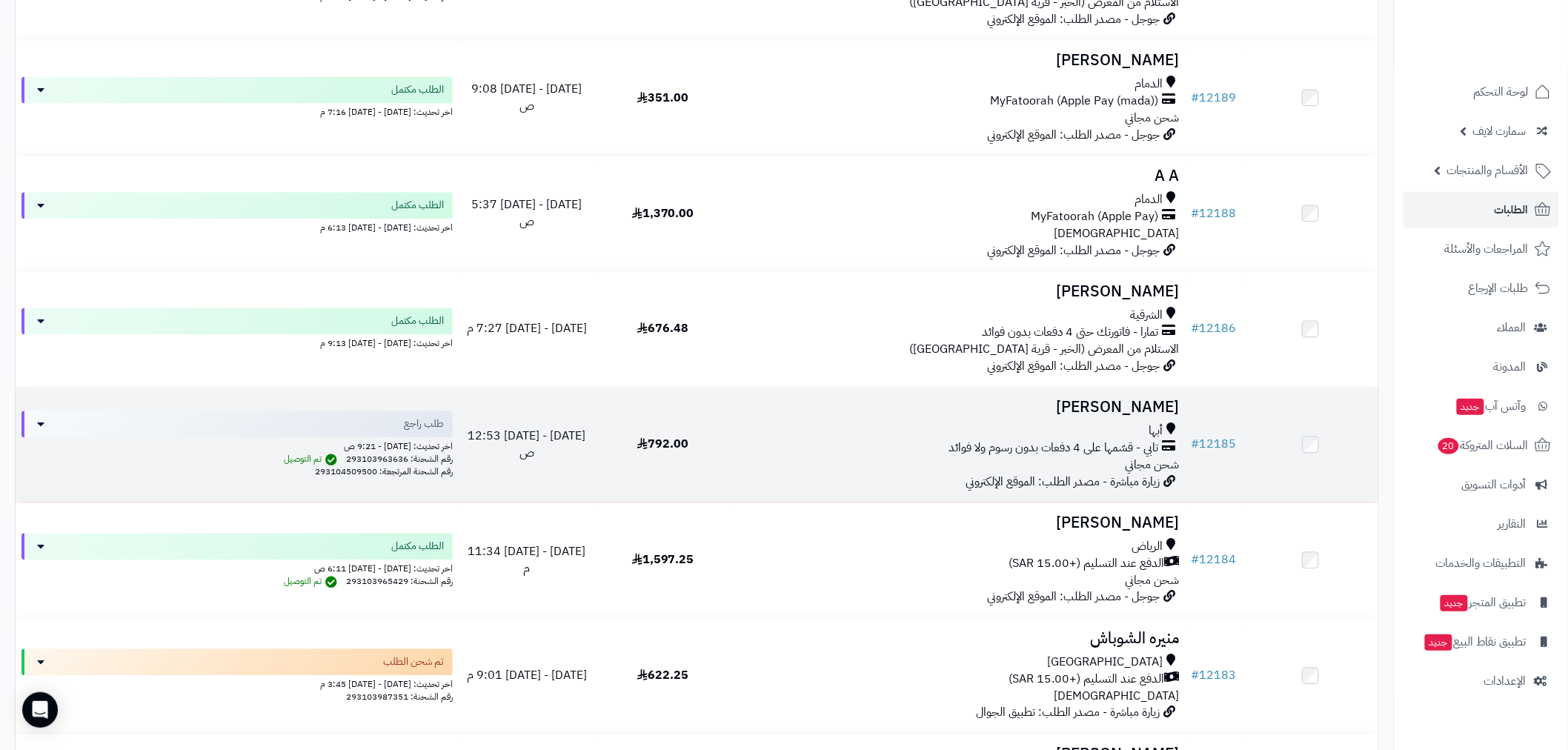
click at [1212, 453] on td "# 12185" at bounding box center [1213, 444] width 57 height 115
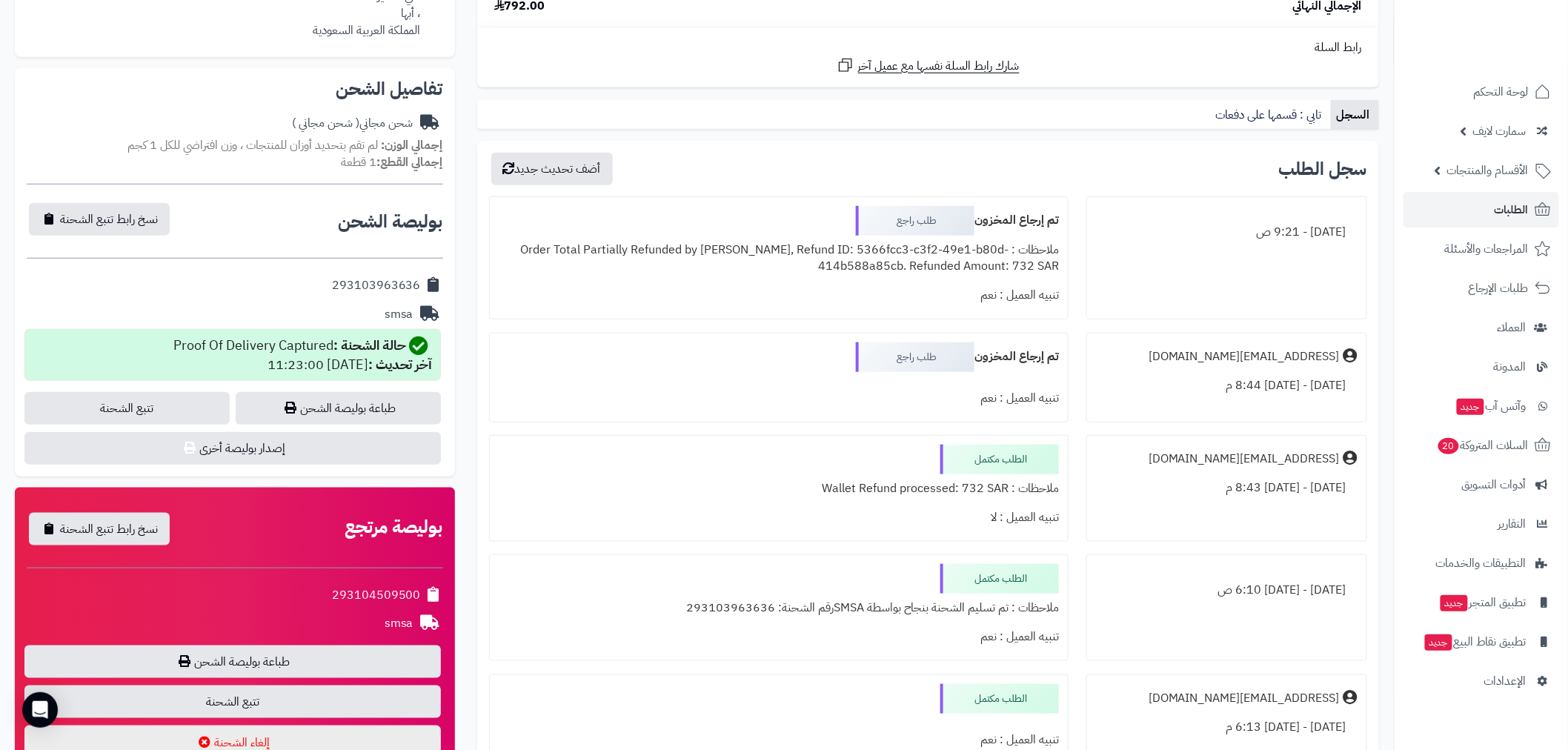
scroll to position [384, 0]
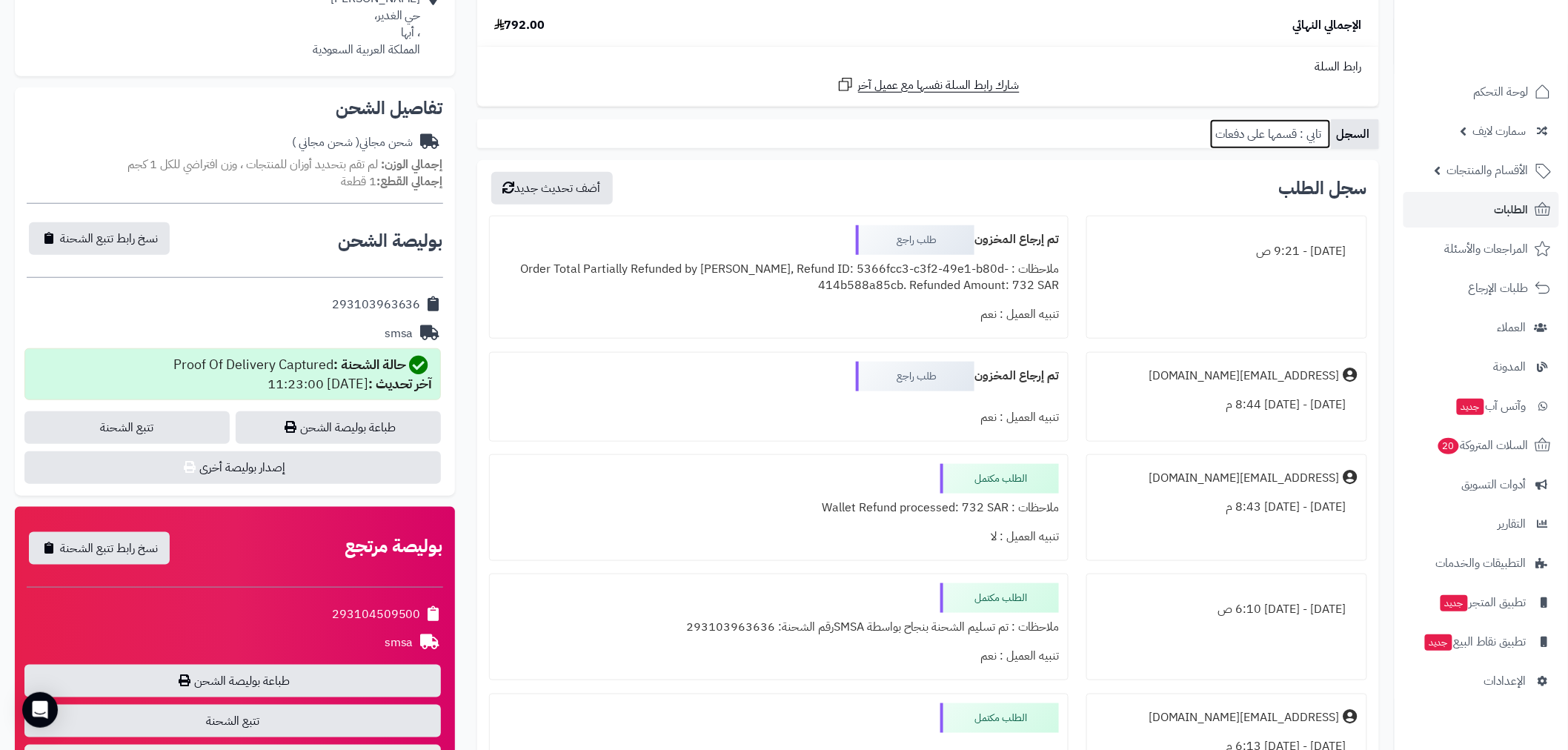
click at [1277, 141] on link "تابي : قسمها على دفعات" at bounding box center [1269, 134] width 120 height 29
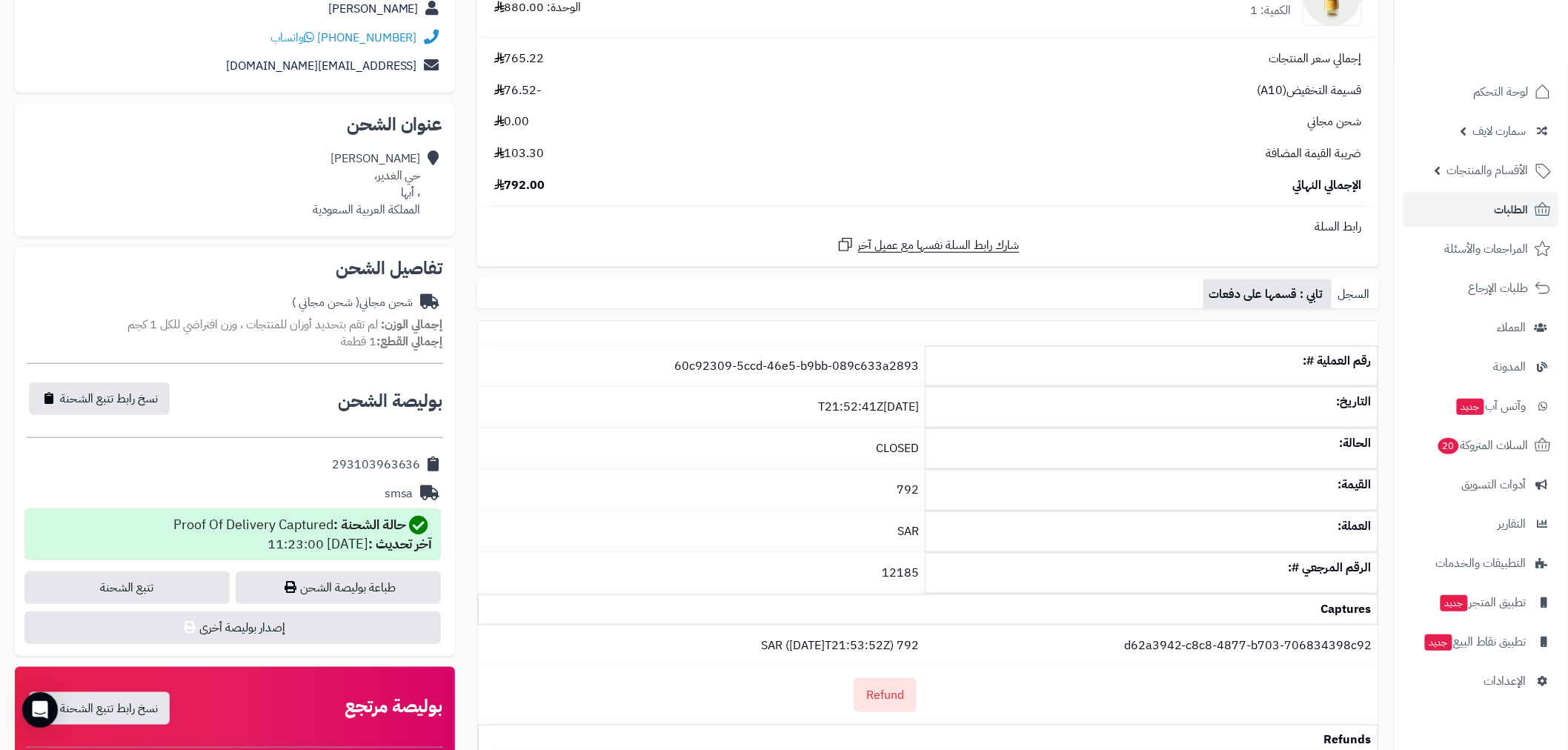
scroll to position [0, 0]
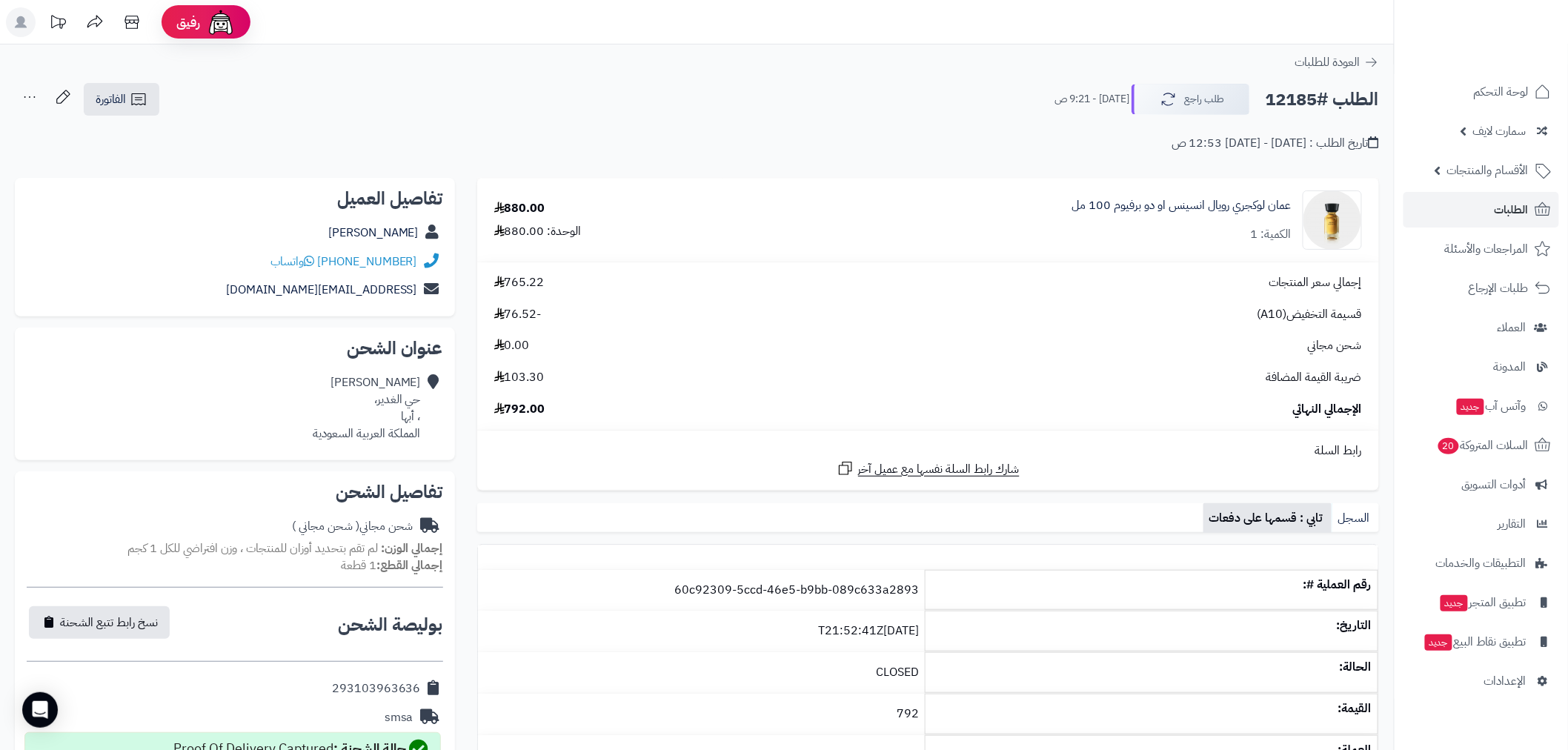
drag, startPoint x: 151, startPoint y: 197, endPoint x: 221, endPoint y: 209, distance: 71.0
click at [151, 197] on h2 "تفاصيل العميل" at bounding box center [234, 199] width 416 height 18
click at [392, 234] on link "فواز محمد" at bounding box center [373, 233] width 90 height 18
click at [413, 226] on link "فواز محمد" at bounding box center [373, 233] width 90 height 18
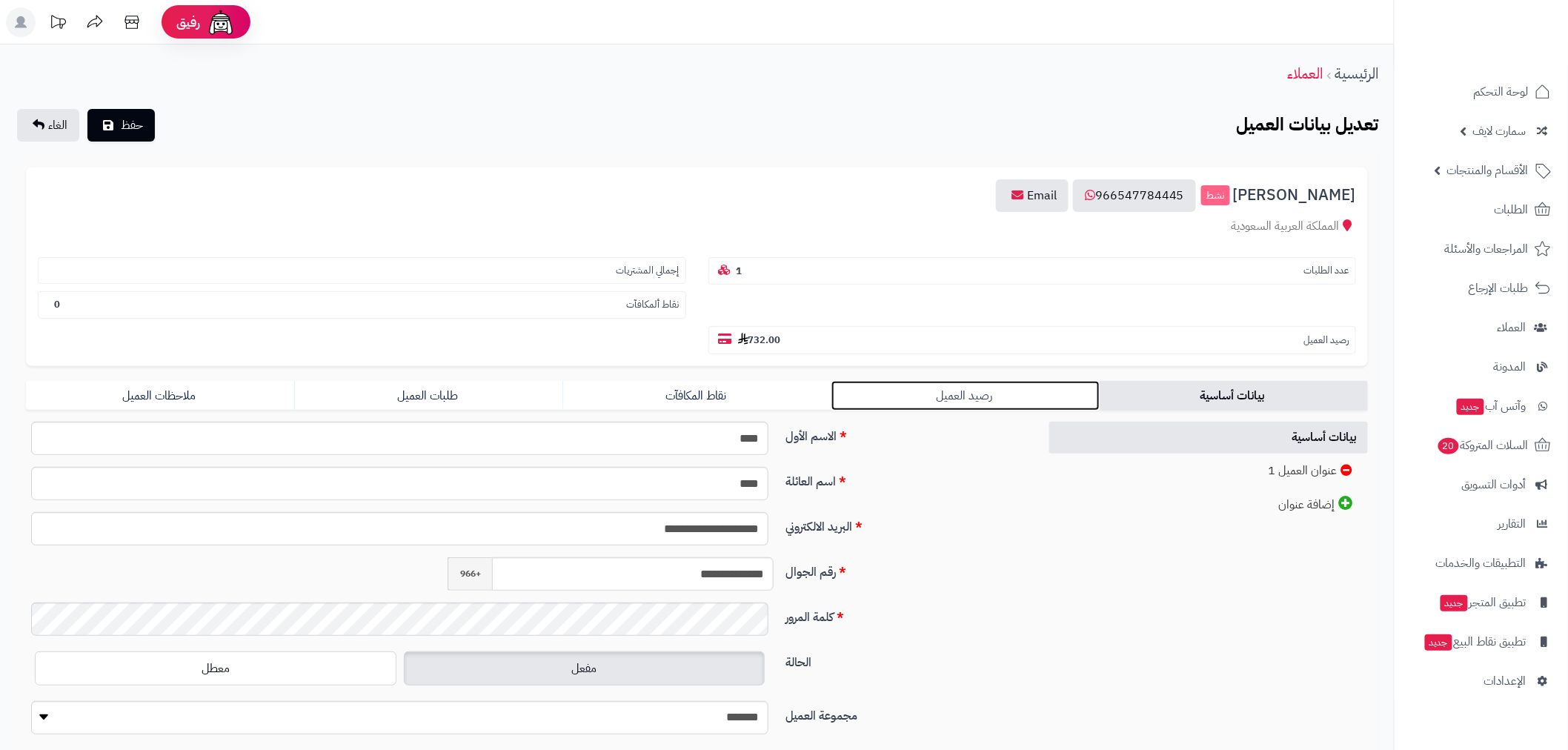
click at [957, 381] on link "رصيد العميل" at bounding box center [965, 396] width 268 height 29
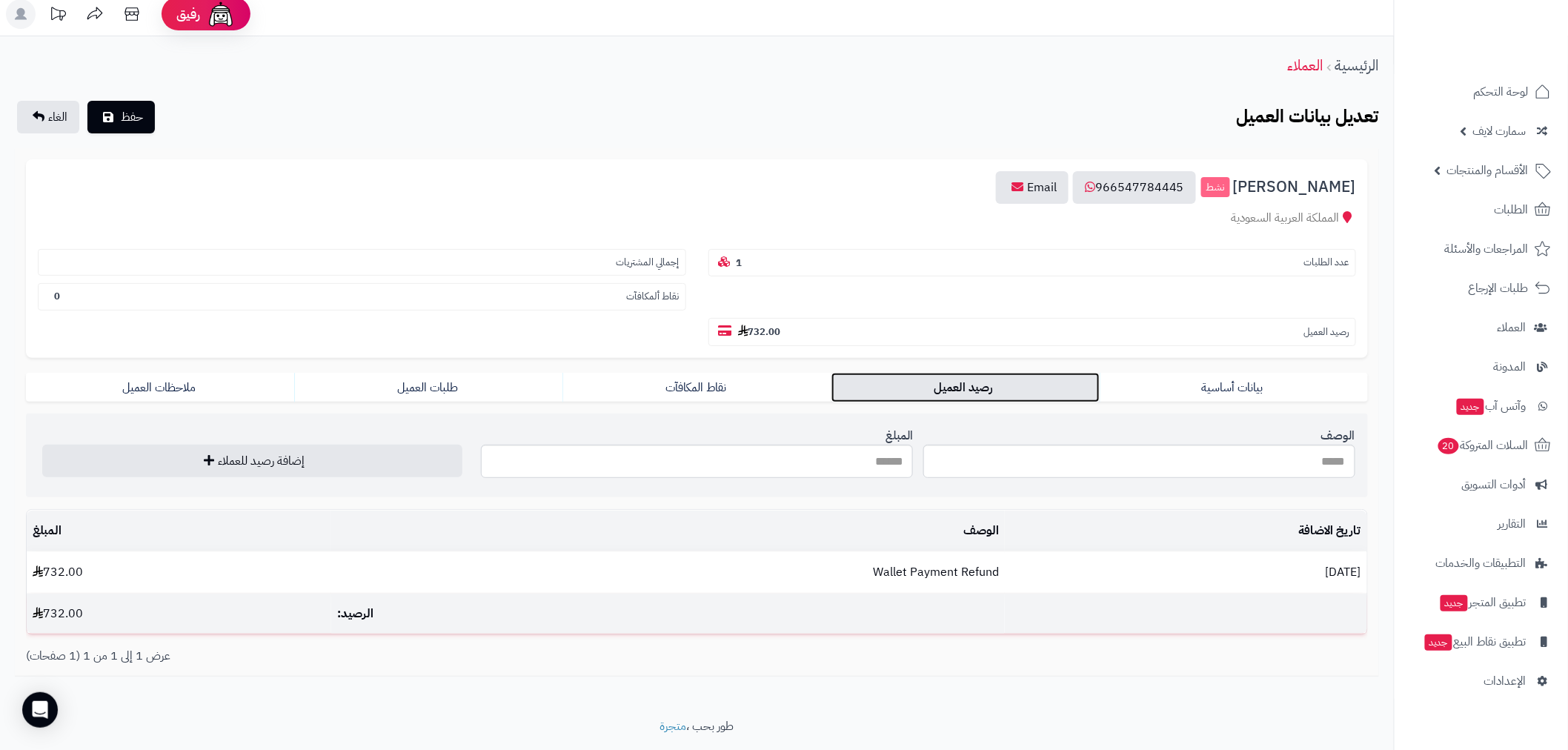
scroll to position [17, 0]
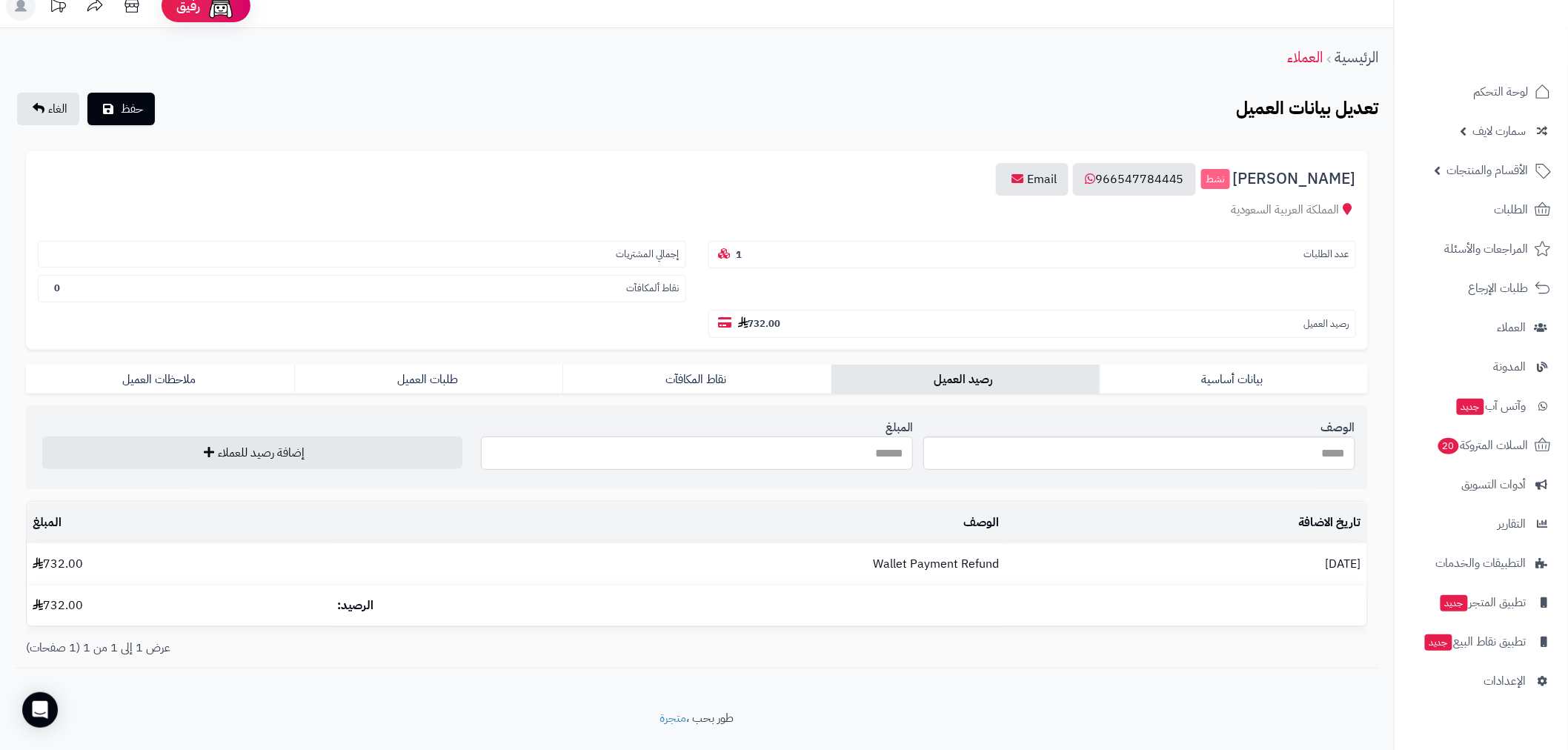
click at [834, 437] on input "المبلغ" at bounding box center [696, 453] width 432 height 33
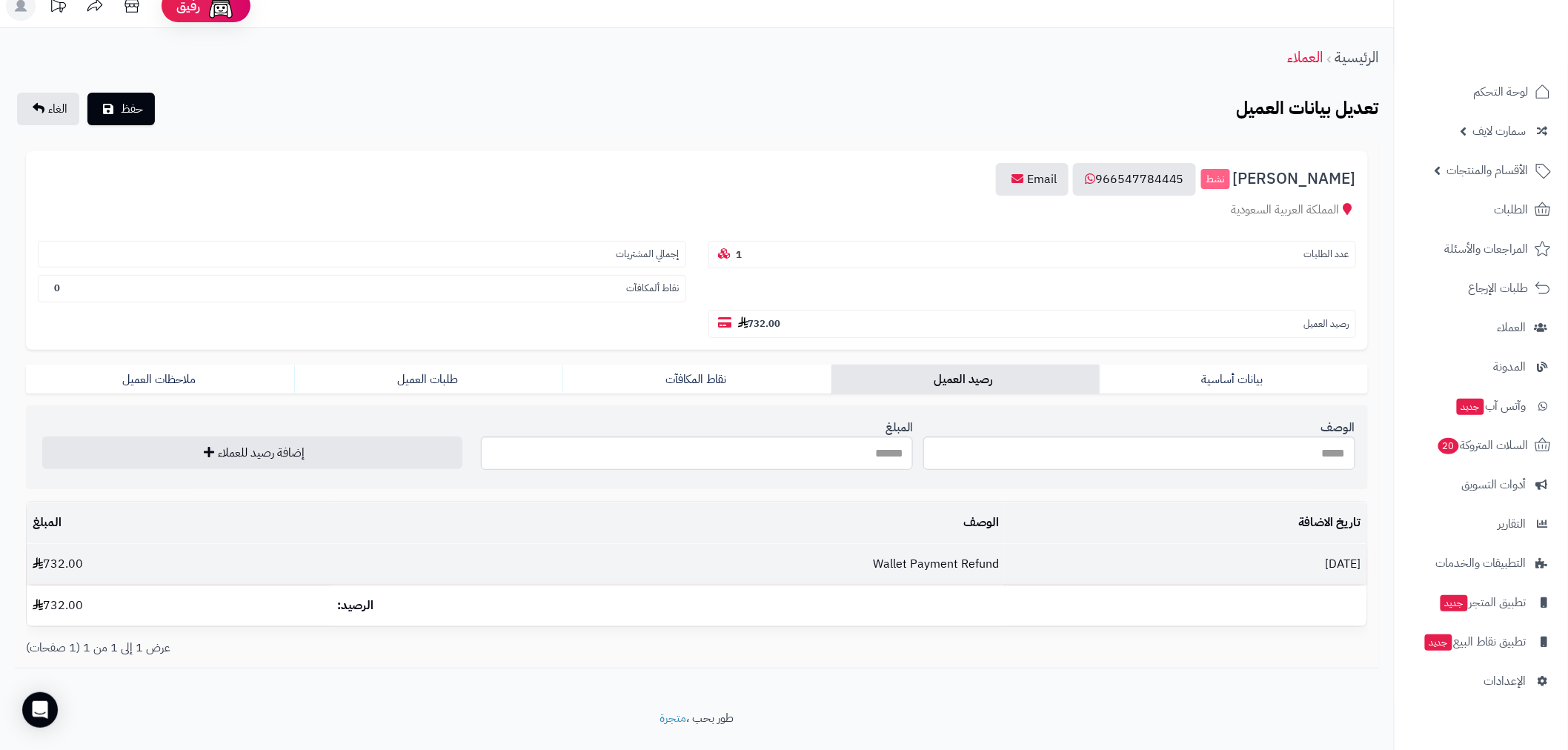
click at [955, 544] on td "Wallet Payment Refund" at bounding box center [668, 565] width 673 height 41
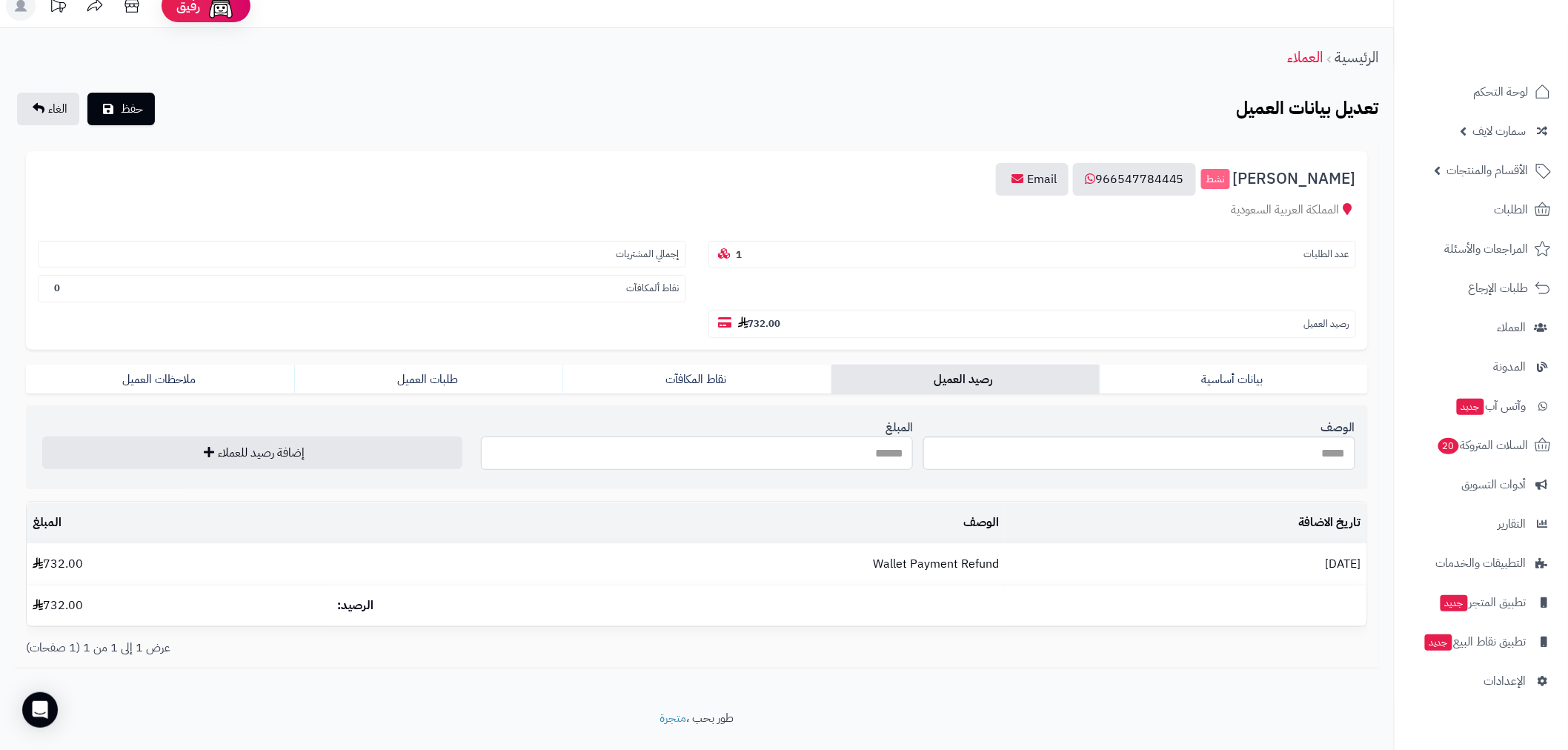
click at [816, 437] on input "المبلغ" at bounding box center [696, 453] width 432 height 33
type input "*"
type input "****"
click at [1162, 437] on input "الوصف" at bounding box center [1138, 453] width 432 height 33
type input "**********"
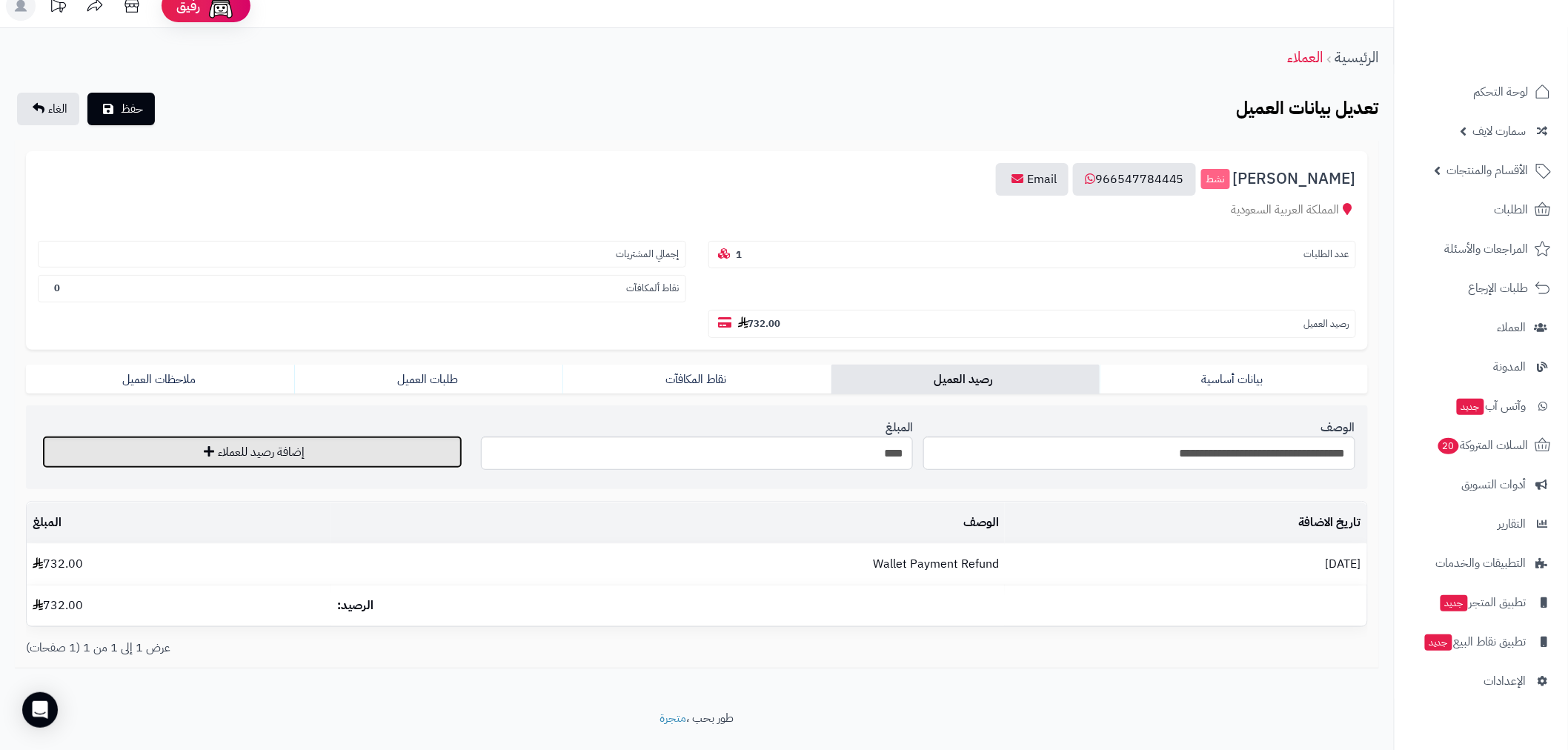
click at [222, 436] on button "إضافة رصيد للعملاء" at bounding box center [252, 451] width 420 height 32
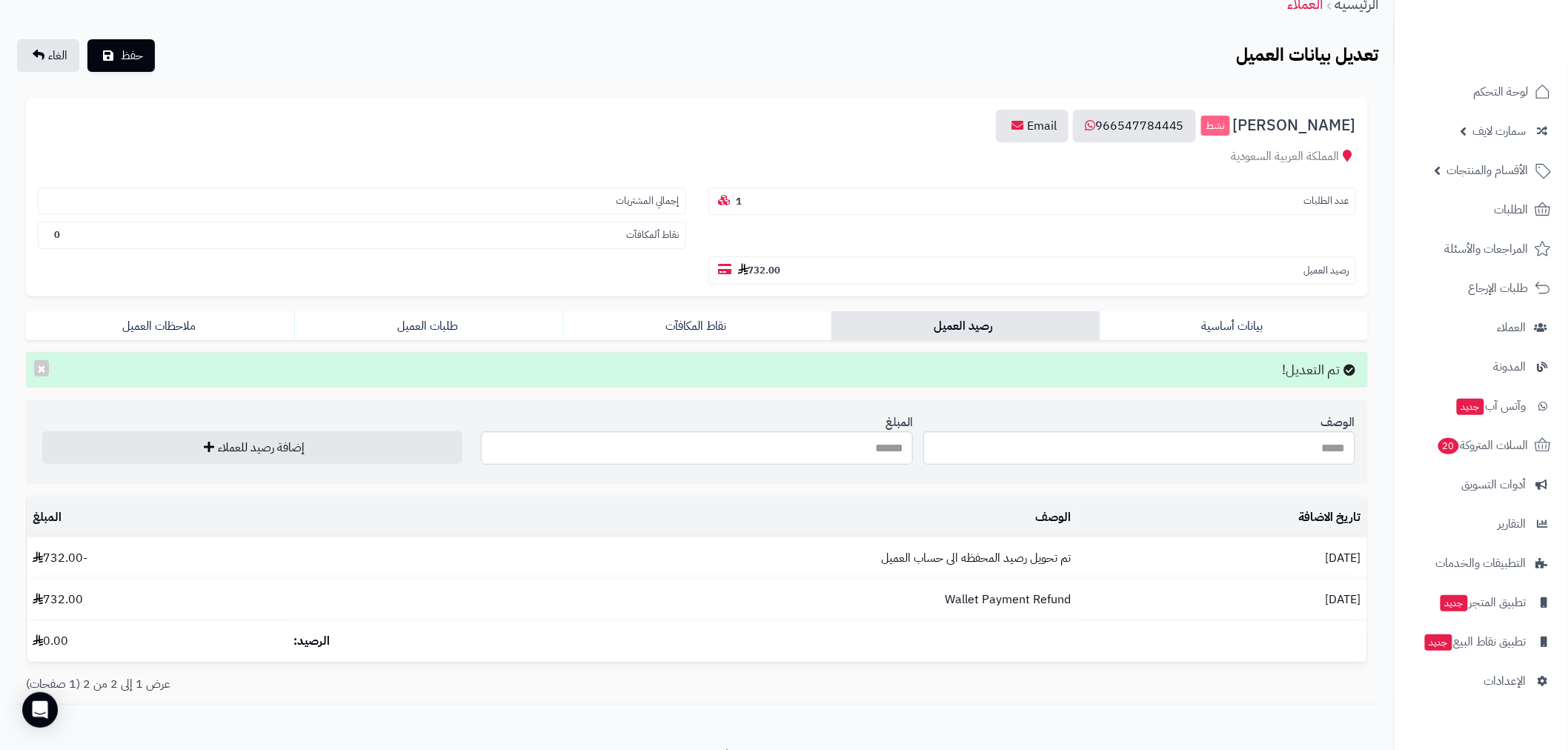
scroll to position [106, 0]
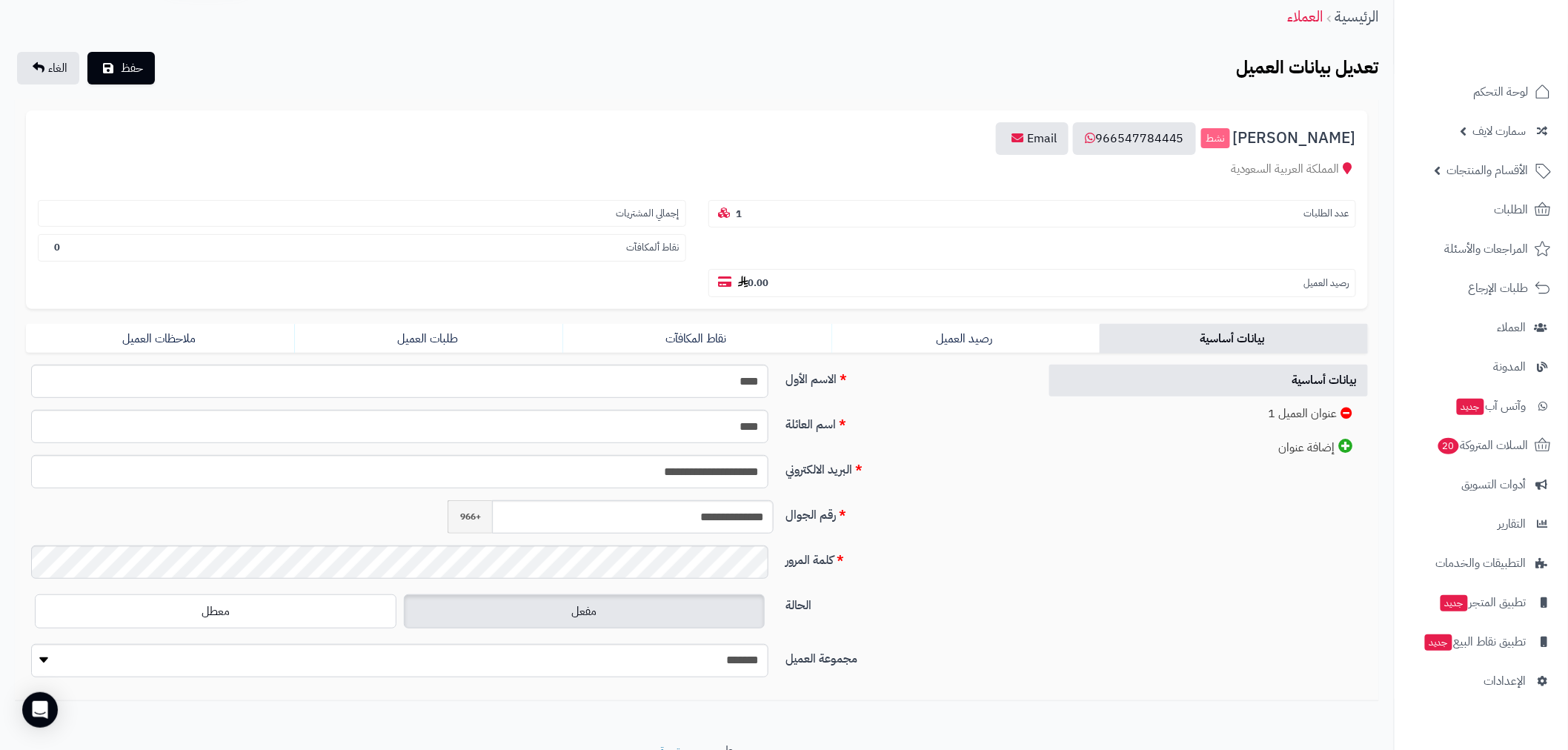
scroll to position [89, 0]
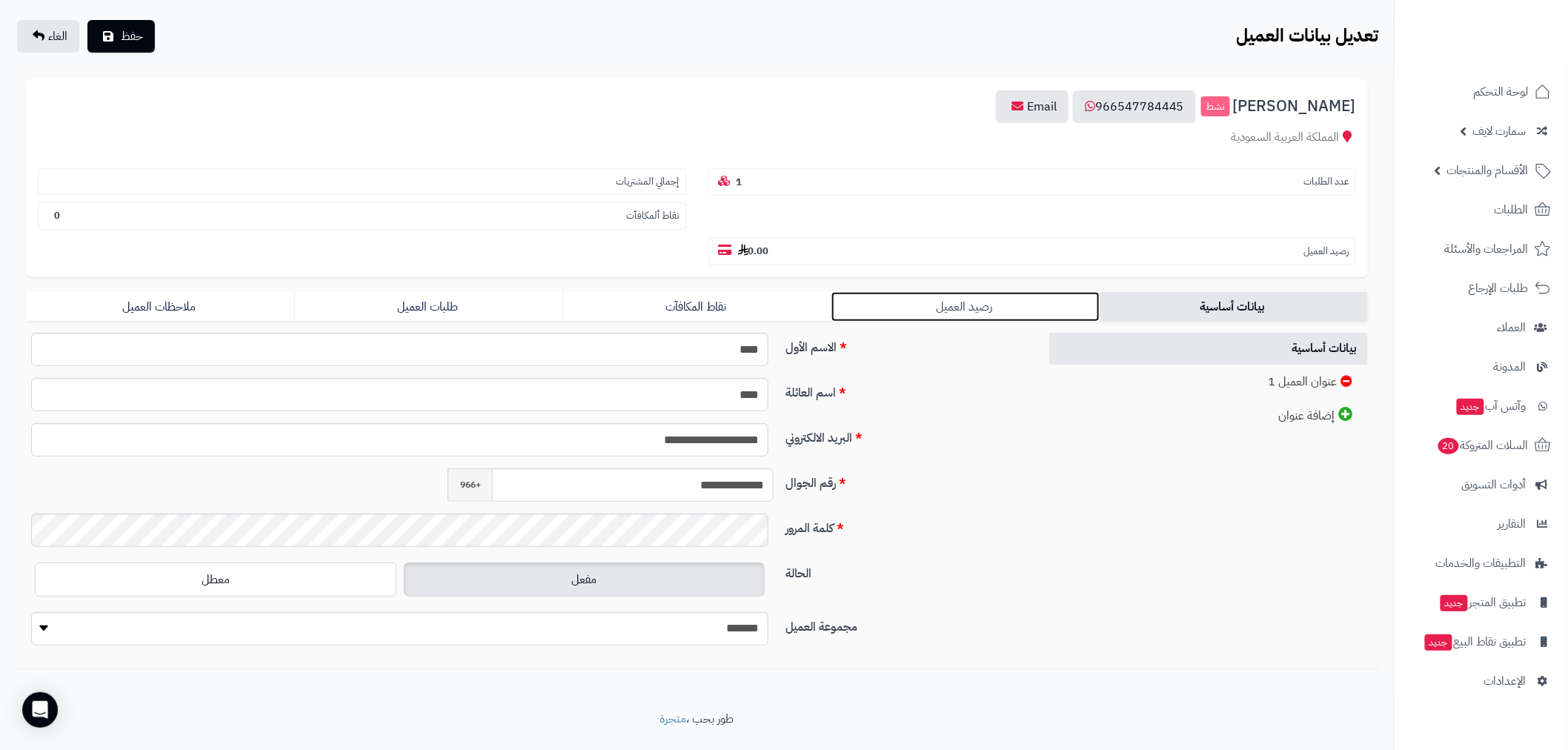
click at [1010, 292] on link "رصيد العميل" at bounding box center [965, 306] width 268 height 29
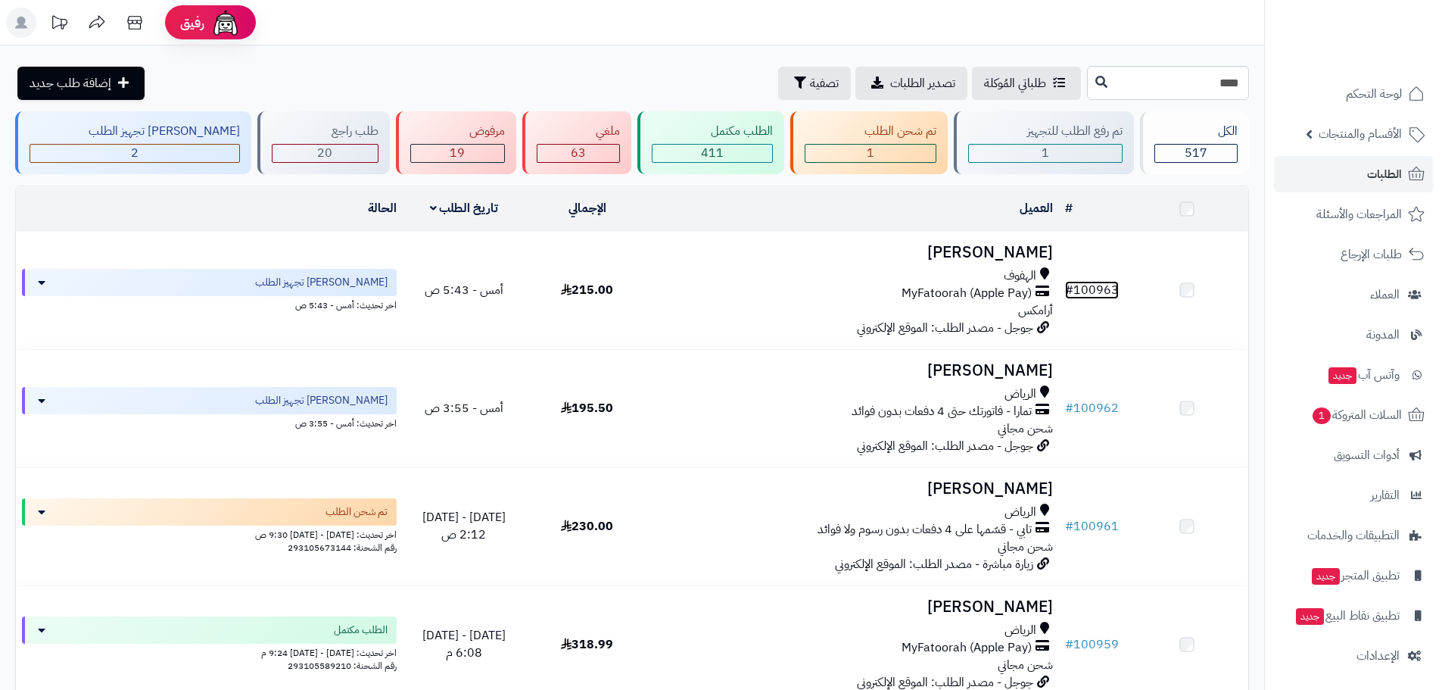
click at [1088, 285] on link "# 100963" at bounding box center [1092, 290] width 54 height 18
